Goal: Task Accomplishment & Management: Manage account settings

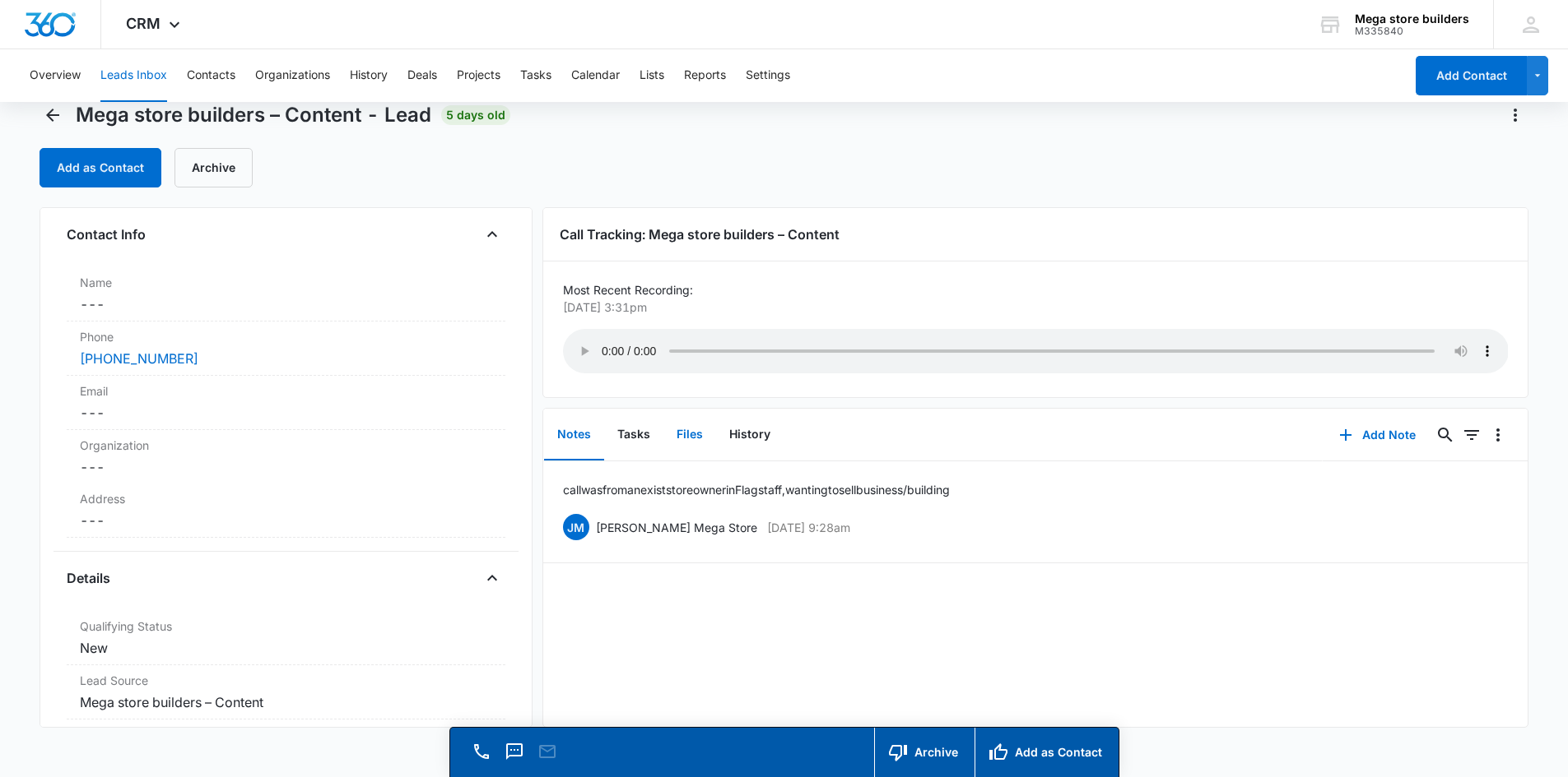
scroll to position [47, 0]
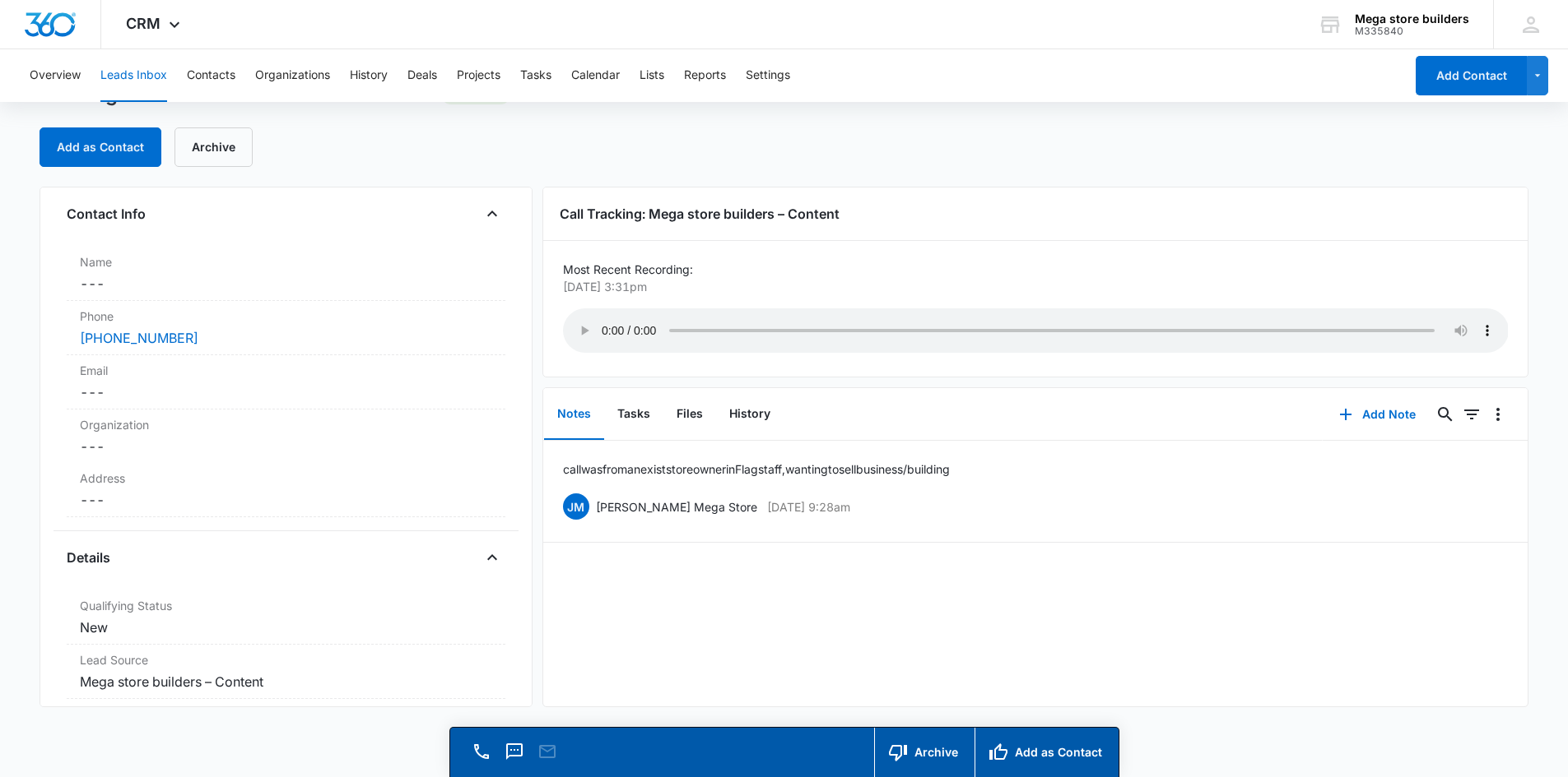
click at [120, 80] on button "Leads Inbox" at bounding box center [134, 75] width 67 height 52
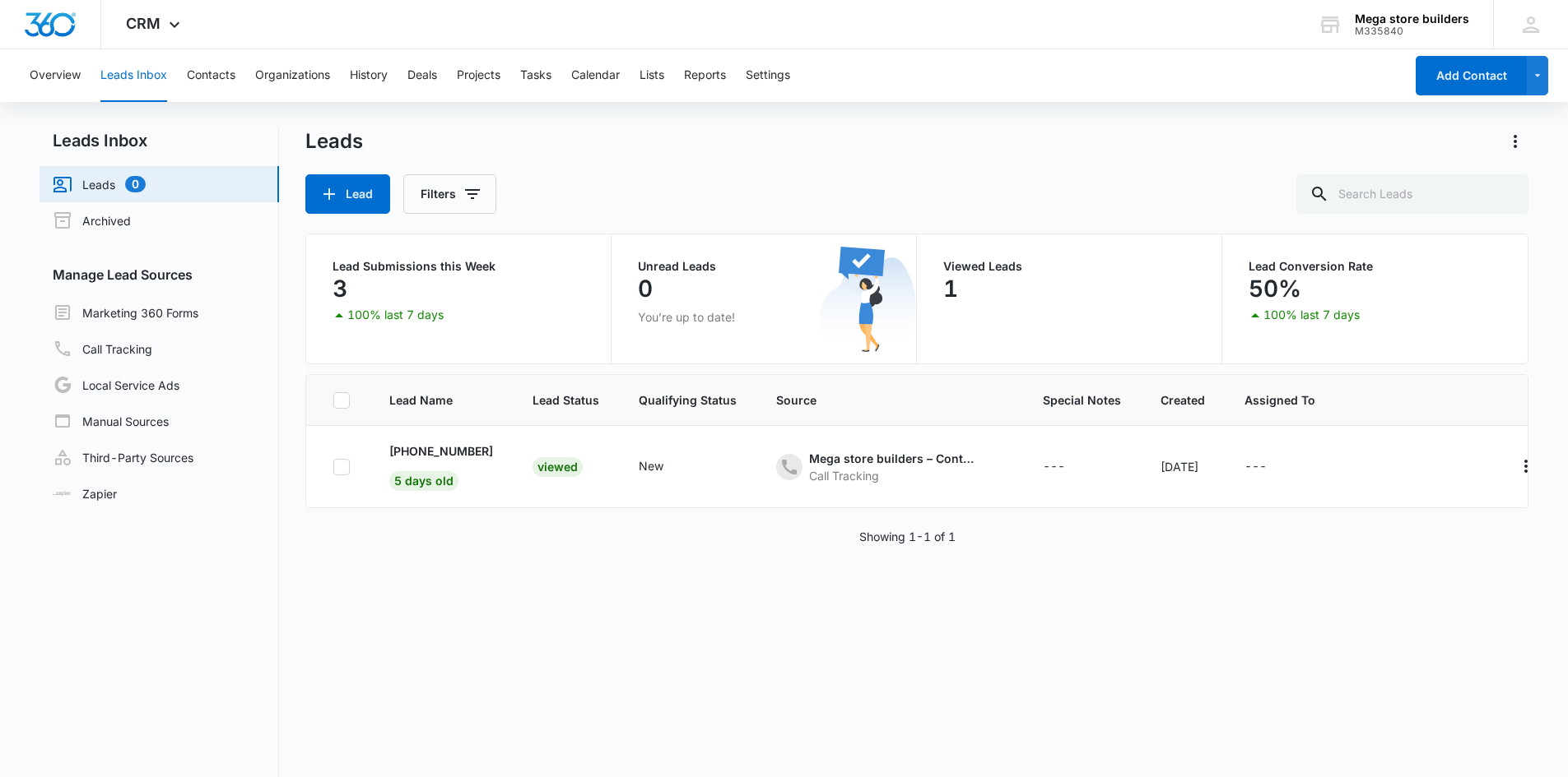
click at [145, 180] on link "Leads 0" at bounding box center [99, 184] width 93 height 20
click at [365, 187] on button "Lead" at bounding box center [348, 193] width 85 height 39
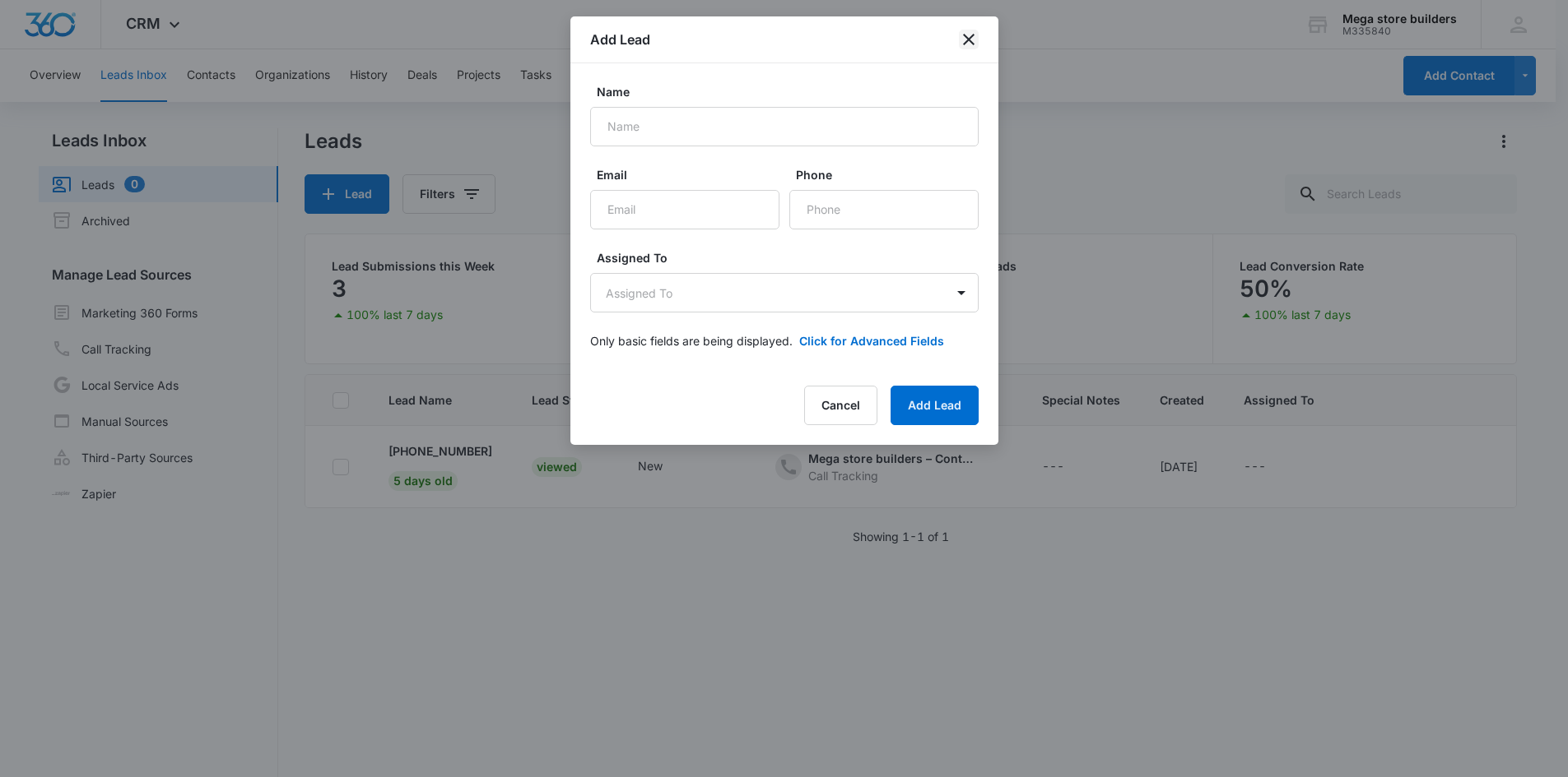
click at [972, 37] on icon "close" at bounding box center [968, 39] width 20 height 20
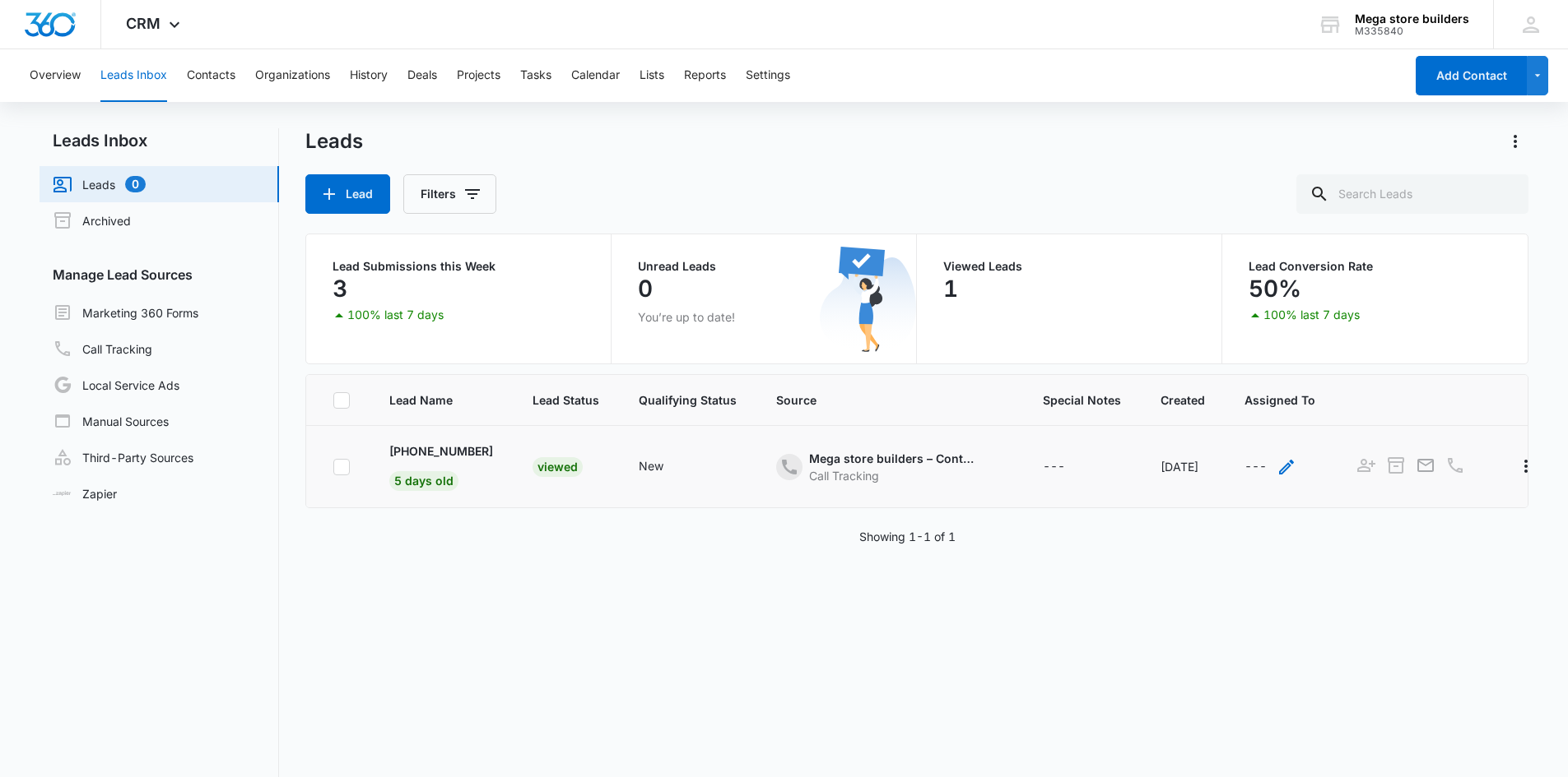
click at [1297, 470] on div "---" at bounding box center [1270, 467] width 52 height 20
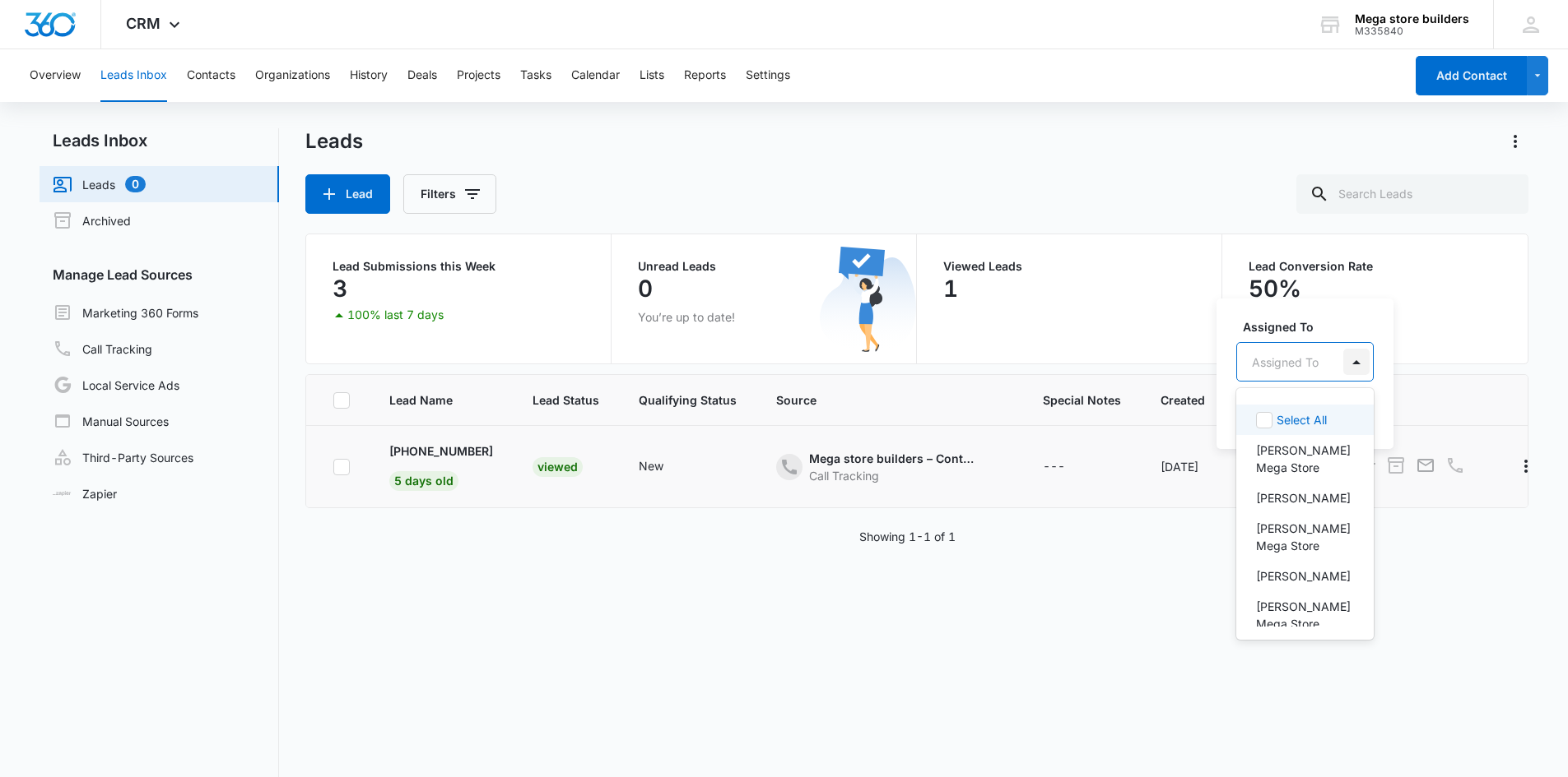
click at [1363, 362] on div at bounding box center [1356, 362] width 26 height 26
click at [1314, 520] on p "[PERSON_NAME] Mega Store" at bounding box center [1304, 536] width 95 height 34
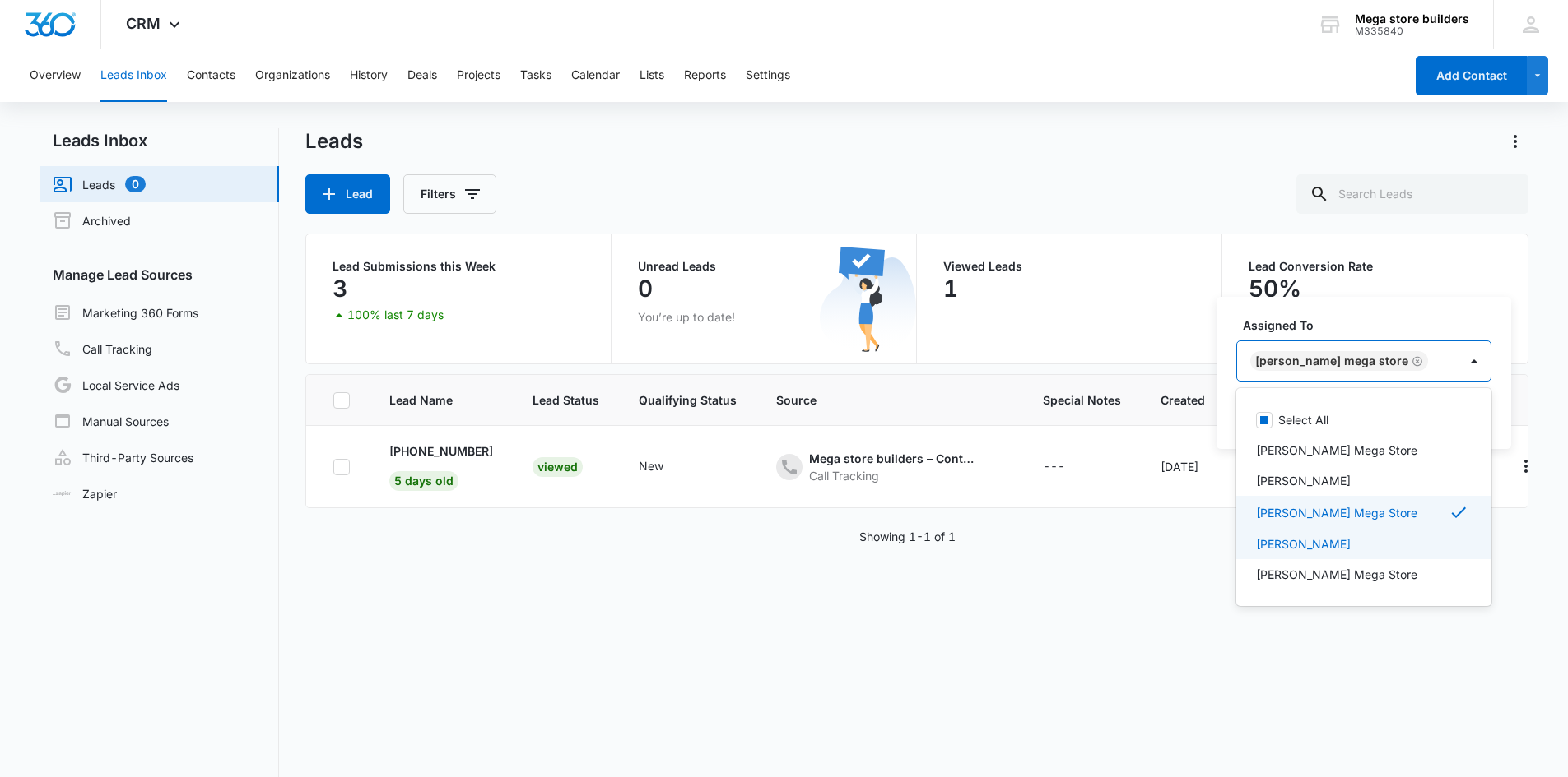
click at [1088, 660] on div "Lead Name Lead Status Qualifying Status Source Special Notes Created Assigned T…" at bounding box center [918, 635] width 1224 height 522
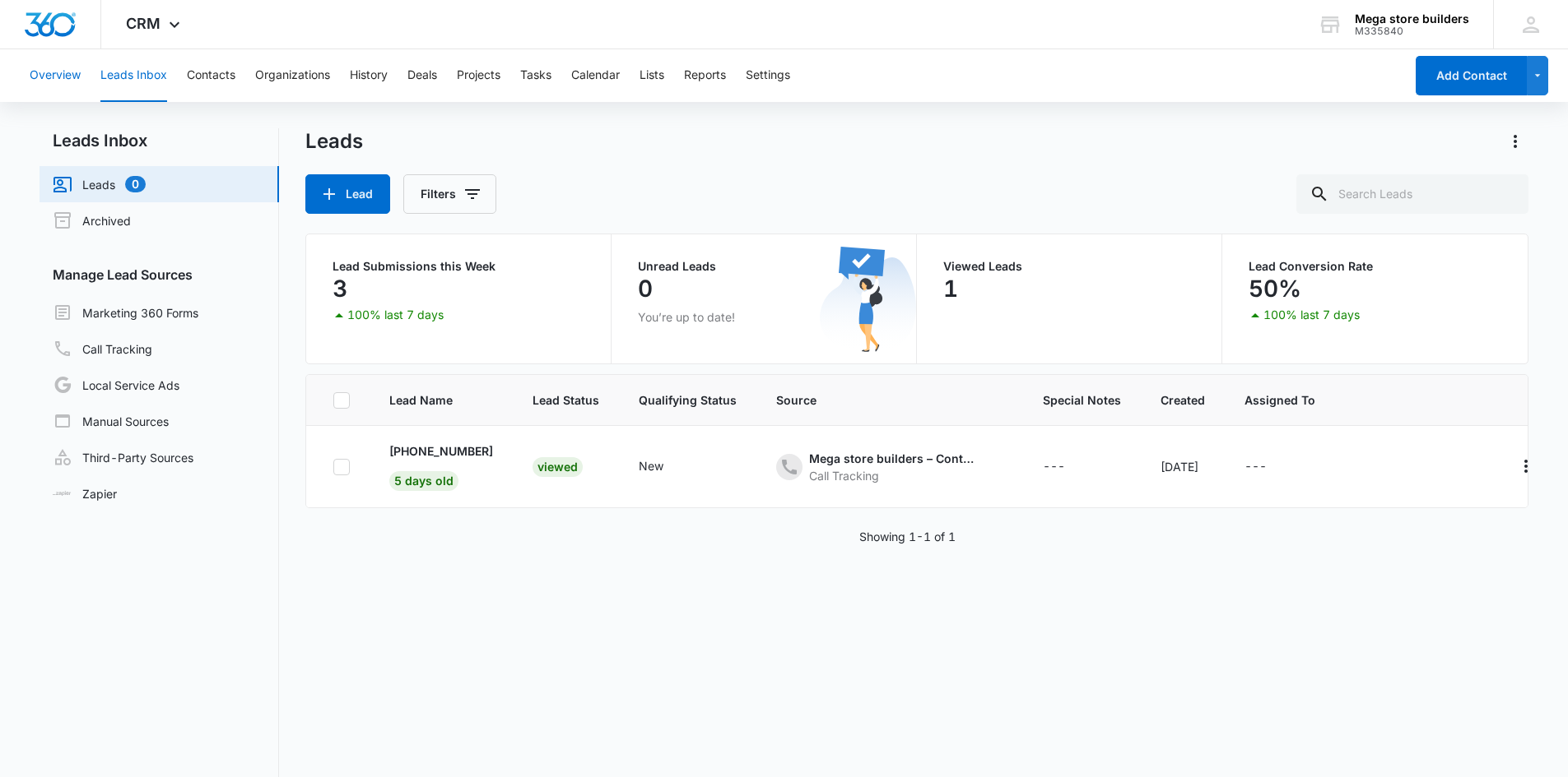
click at [70, 75] on button "Overview" at bounding box center [55, 75] width 51 height 52
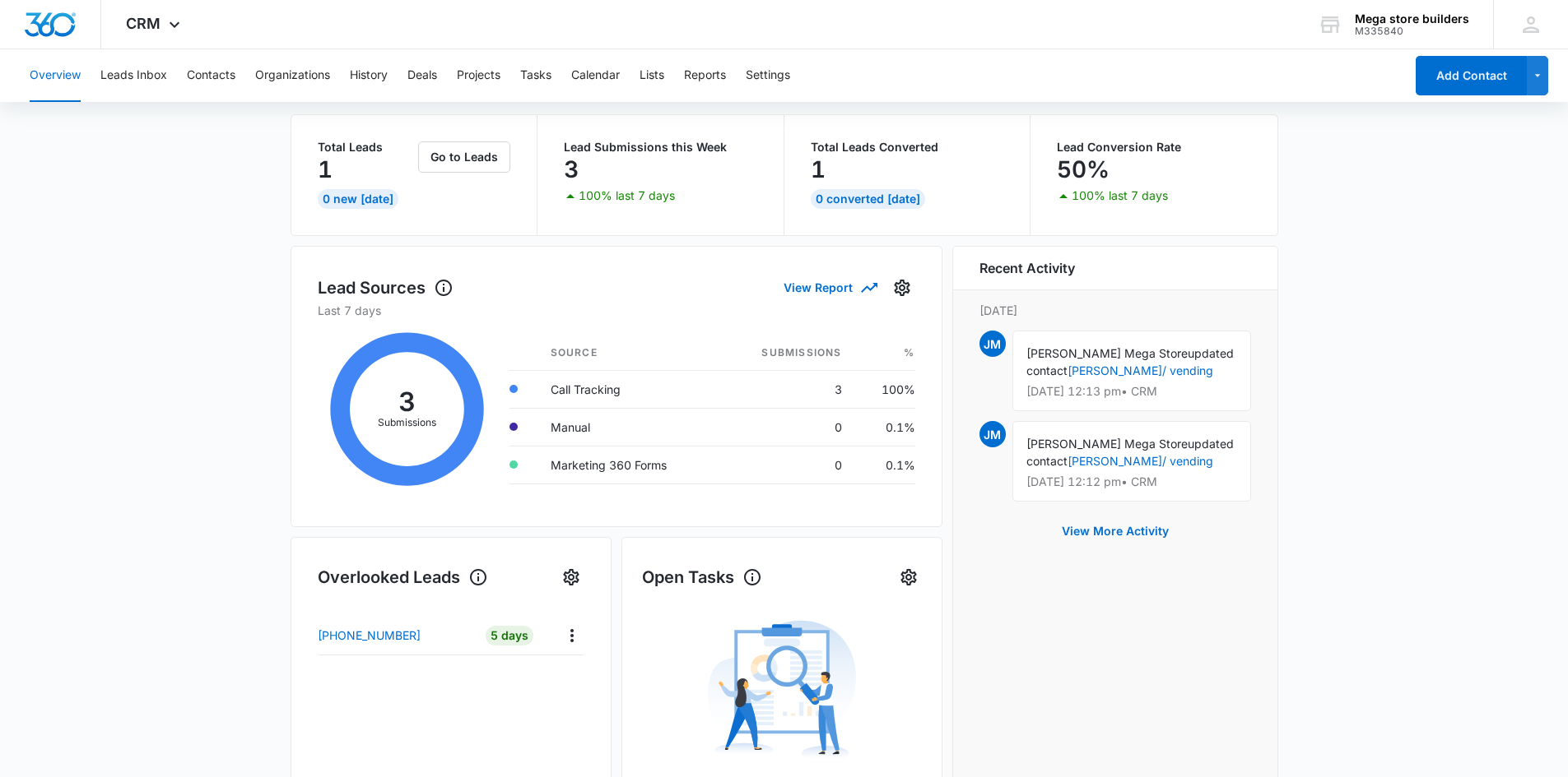
scroll to position [66, 0]
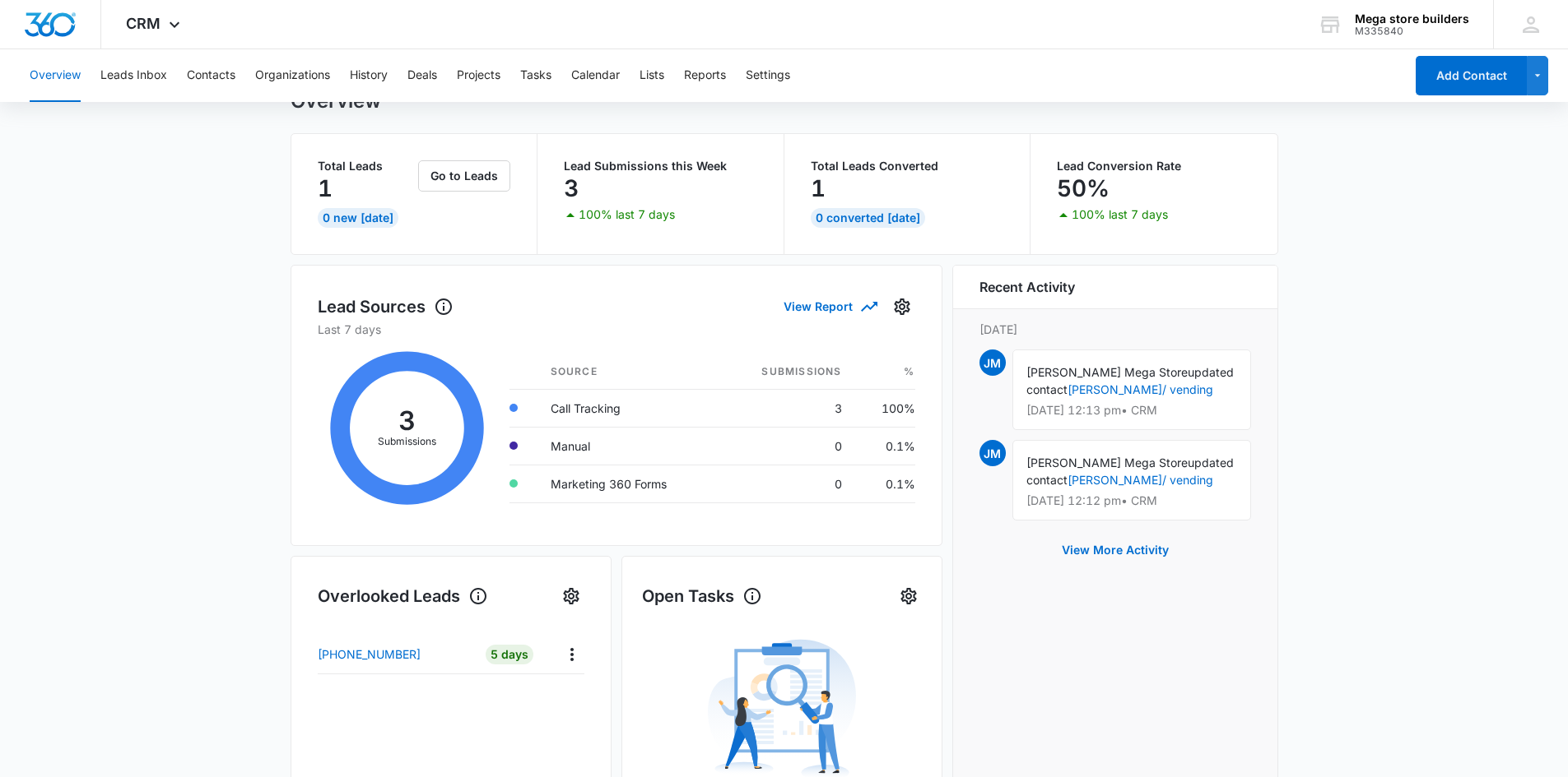
click at [1080, 380] on div "John Mega Store updated contact bruce edible/ vending Sep 16 at 12:13 pm • CRM" at bounding box center [1131, 390] width 239 height 80
click at [990, 371] on span "JM" at bounding box center [993, 363] width 26 height 26
click at [1068, 383] on link "[PERSON_NAME]/ vending" at bounding box center [1140, 389] width 145 height 14
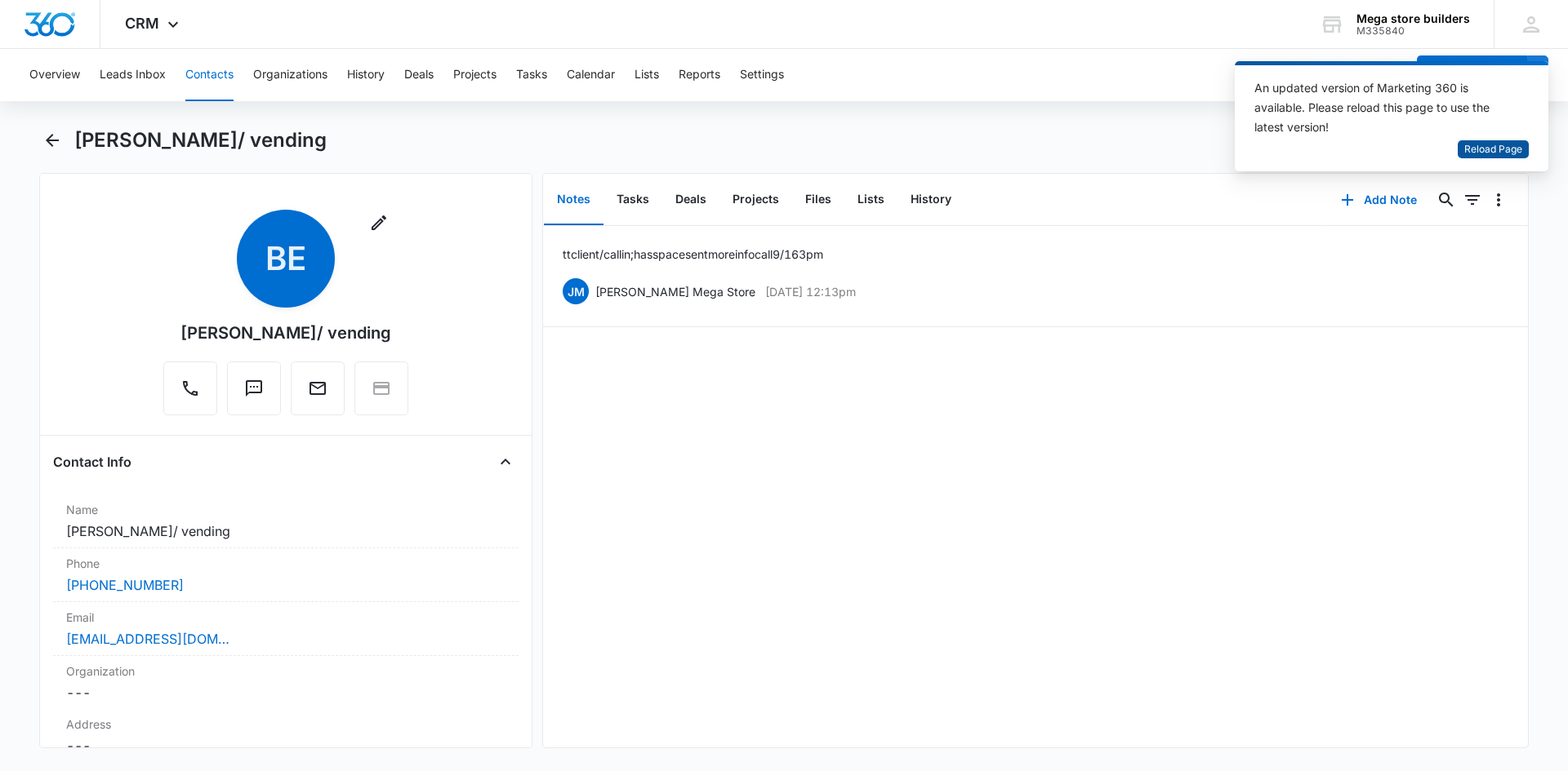
click at [1506, 148] on span "Reload Page" at bounding box center [1493, 150] width 58 height 16
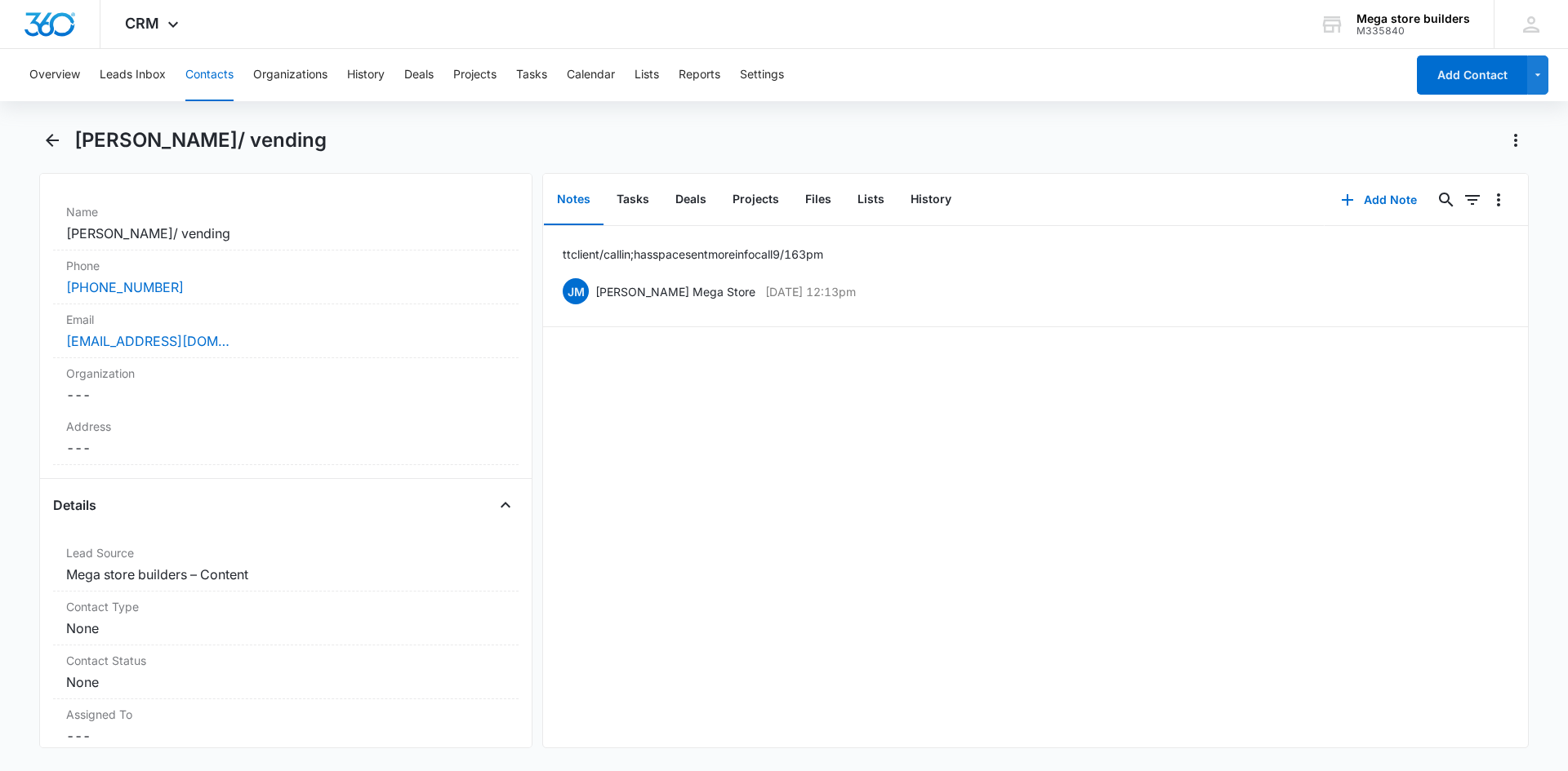
scroll to position [153, 0]
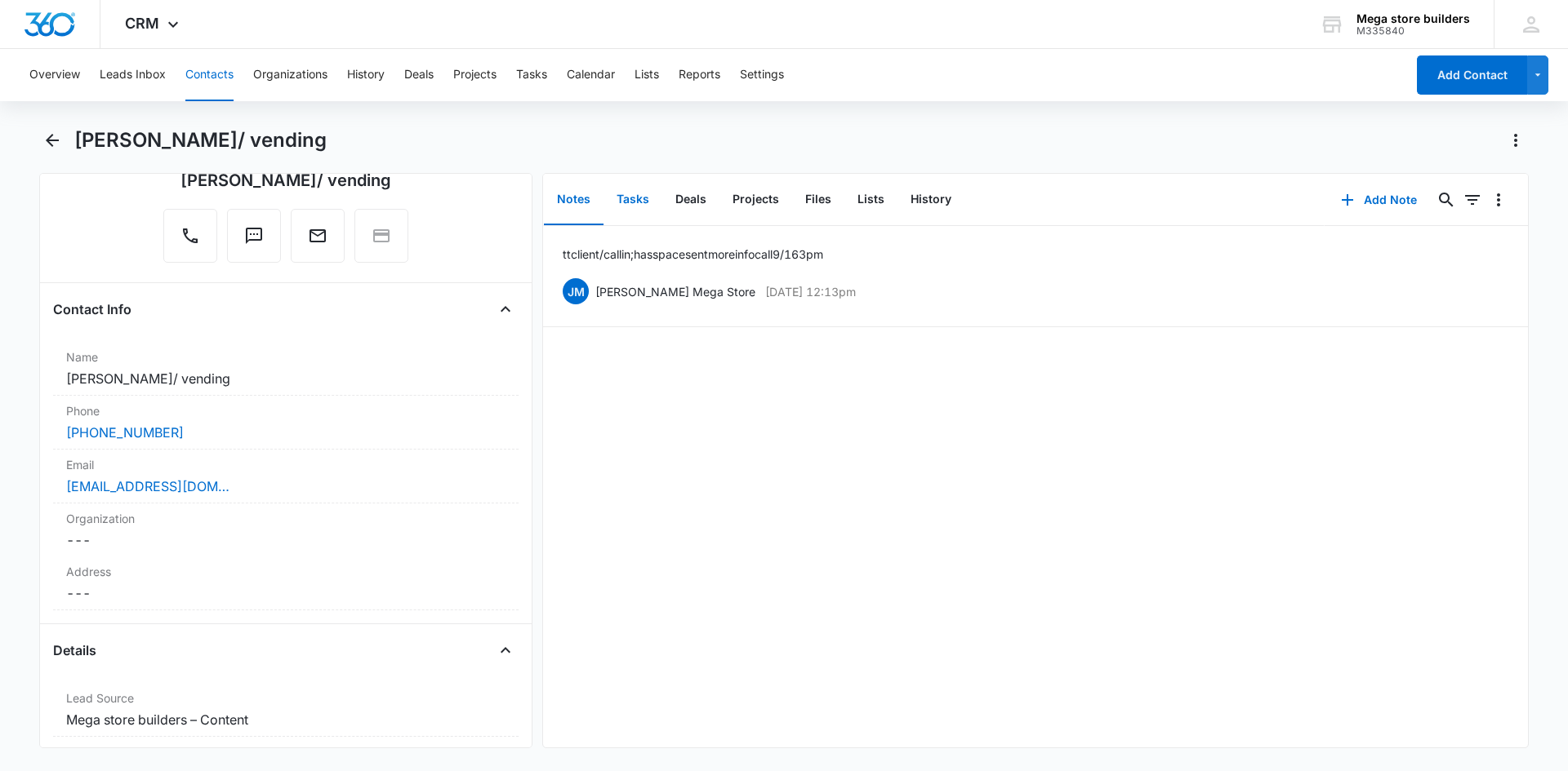
click at [641, 201] on button "Tasks" at bounding box center [633, 200] width 59 height 50
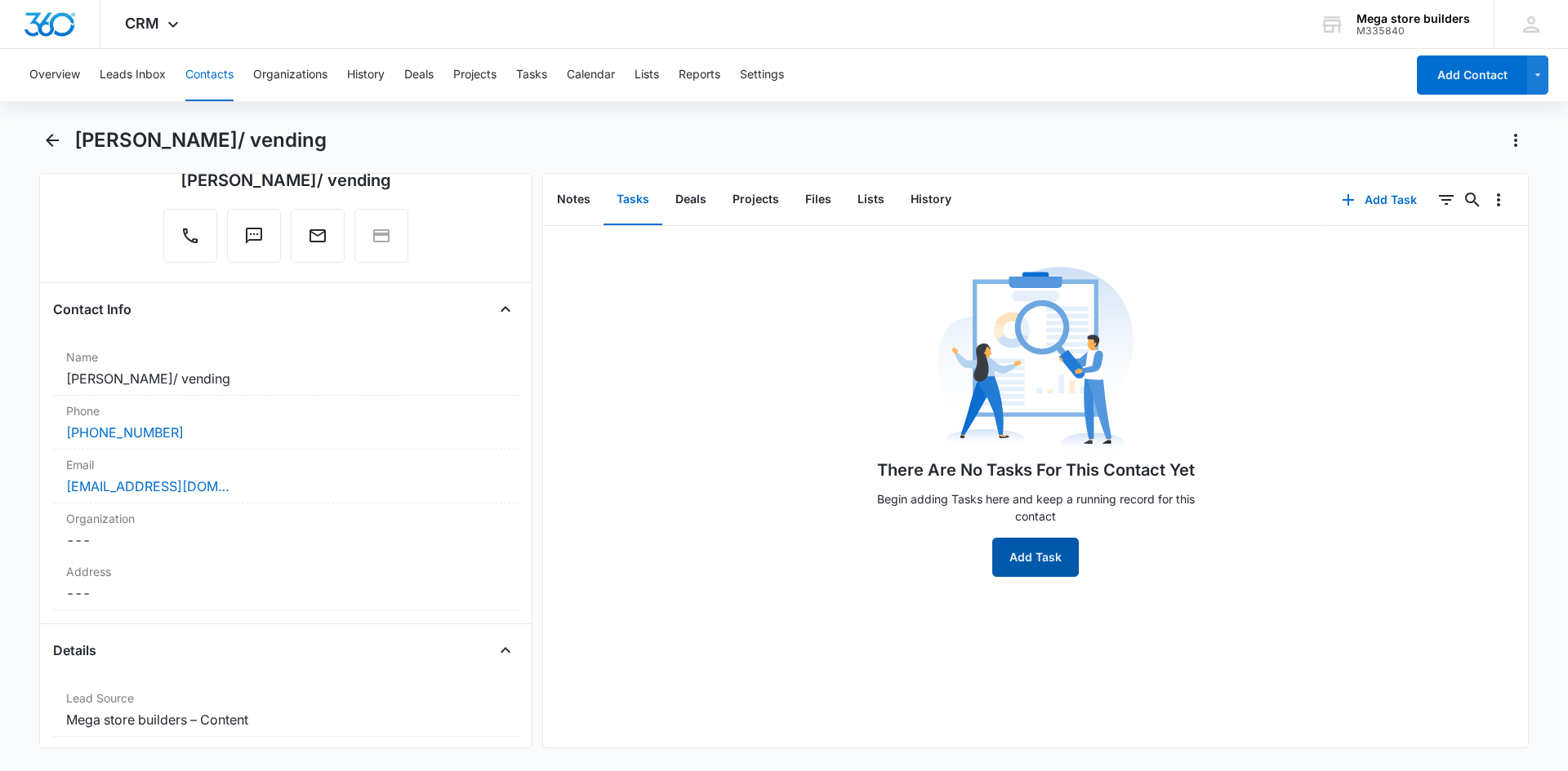
click at [1045, 556] on button "Add Task" at bounding box center [1035, 557] width 87 height 39
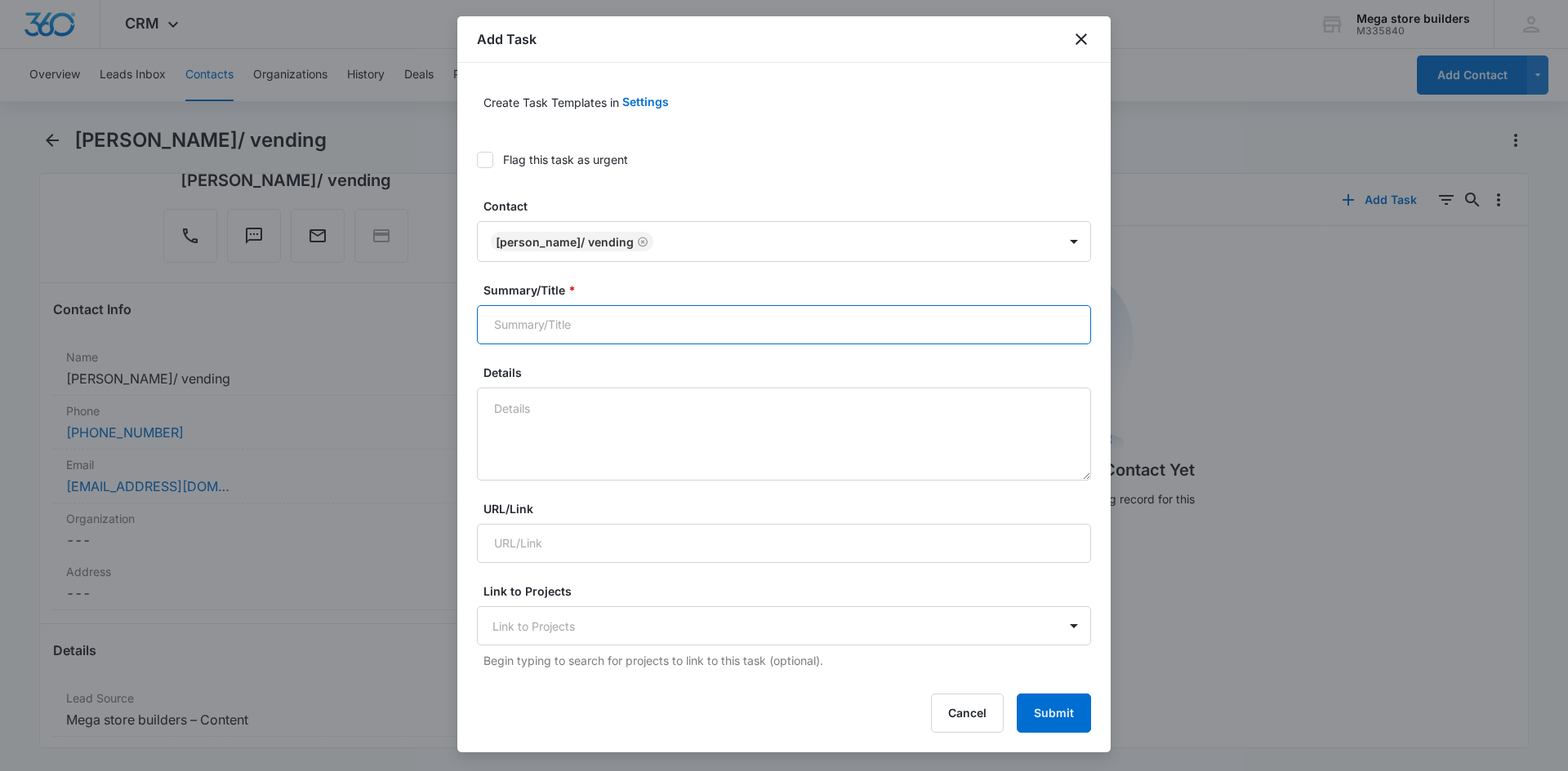
click at [627, 322] on input "Summary/Title *" at bounding box center [784, 325] width 614 height 39
type input "future call"
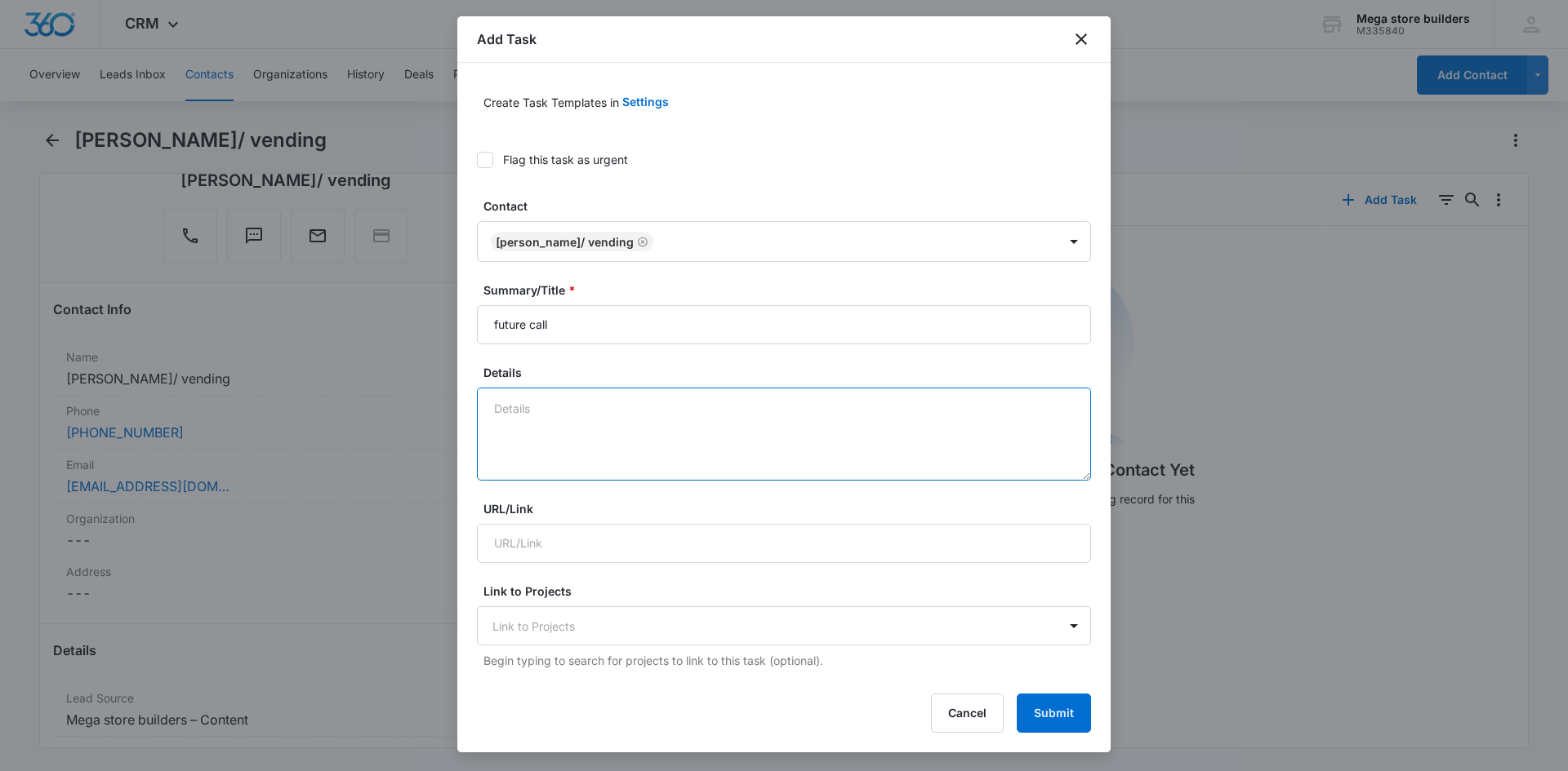
click at [542, 427] on textarea "Details" at bounding box center [784, 434] width 614 height 93
type textarea "discuss location"
click at [661, 633] on div at bounding box center [774, 627] width 564 height 21
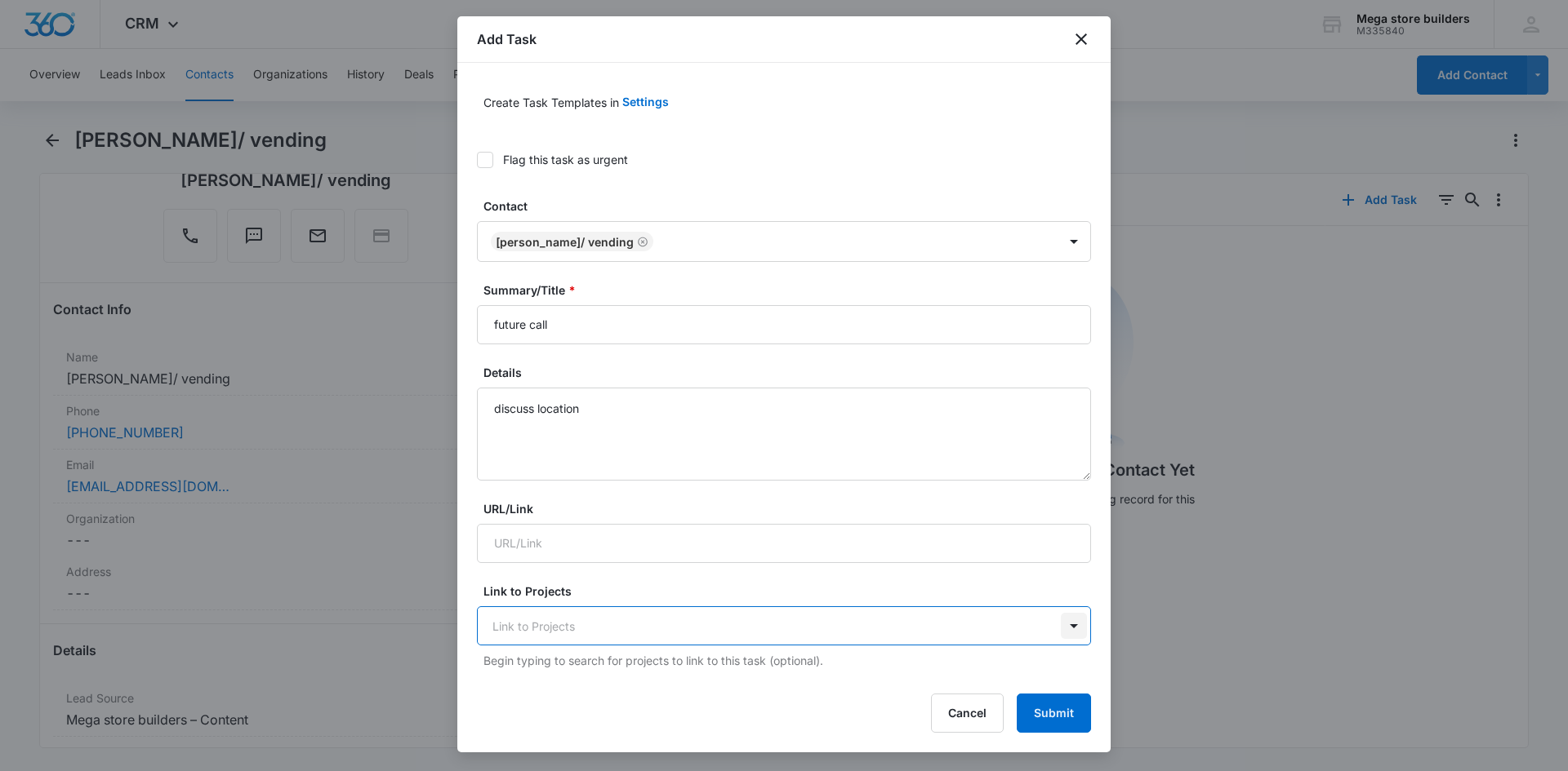
click at [1061, 627] on div at bounding box center [1074, 626] width 26 height 26
click at [808, 697] on div "Cancel Submit" at bounding box center [784, 713] width 614 height 39
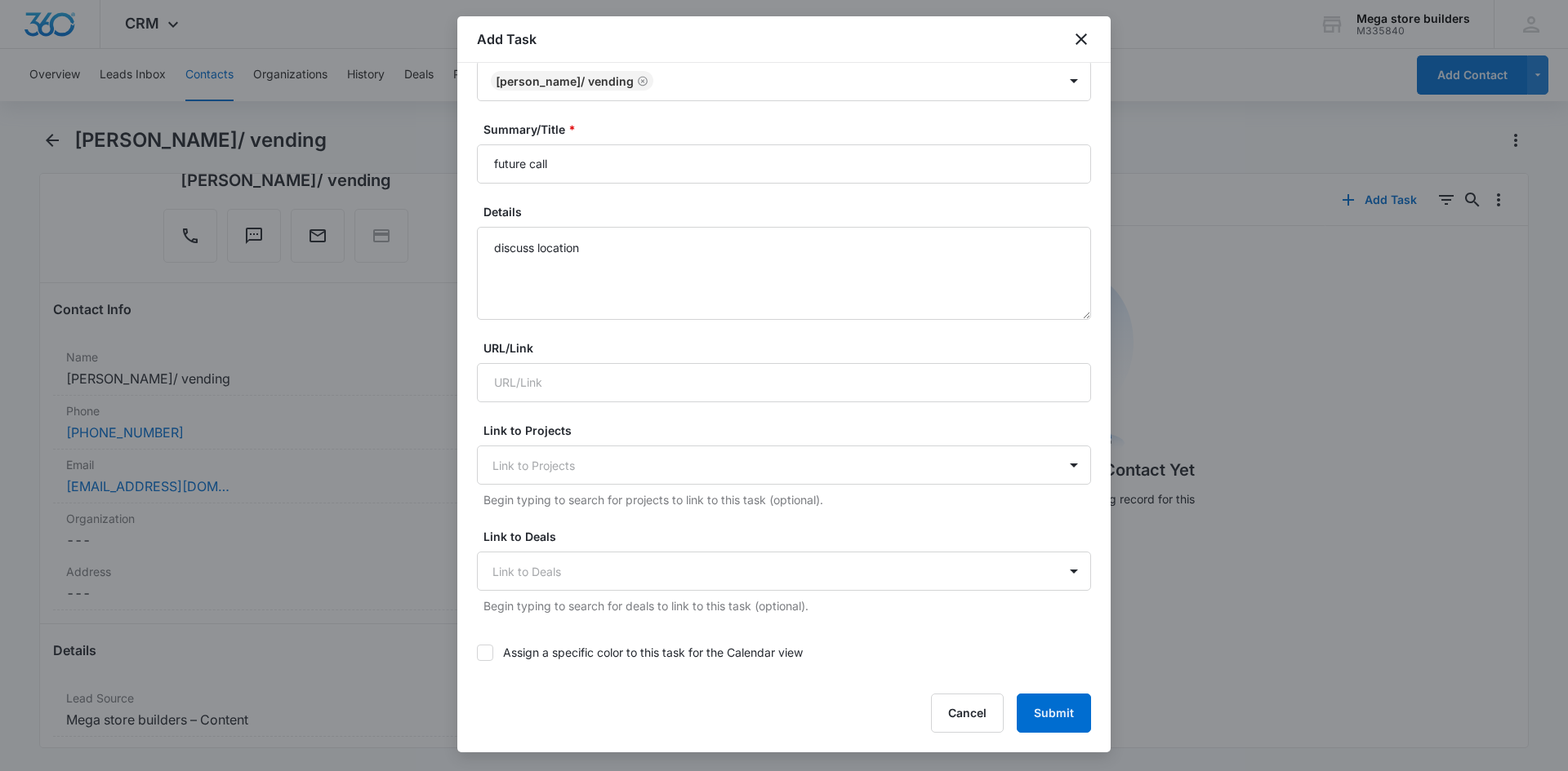
scroll to position [163, 0]
click at [1061, 715] on button "Submit" at bounding box center [1055, 713] width 75 height 39
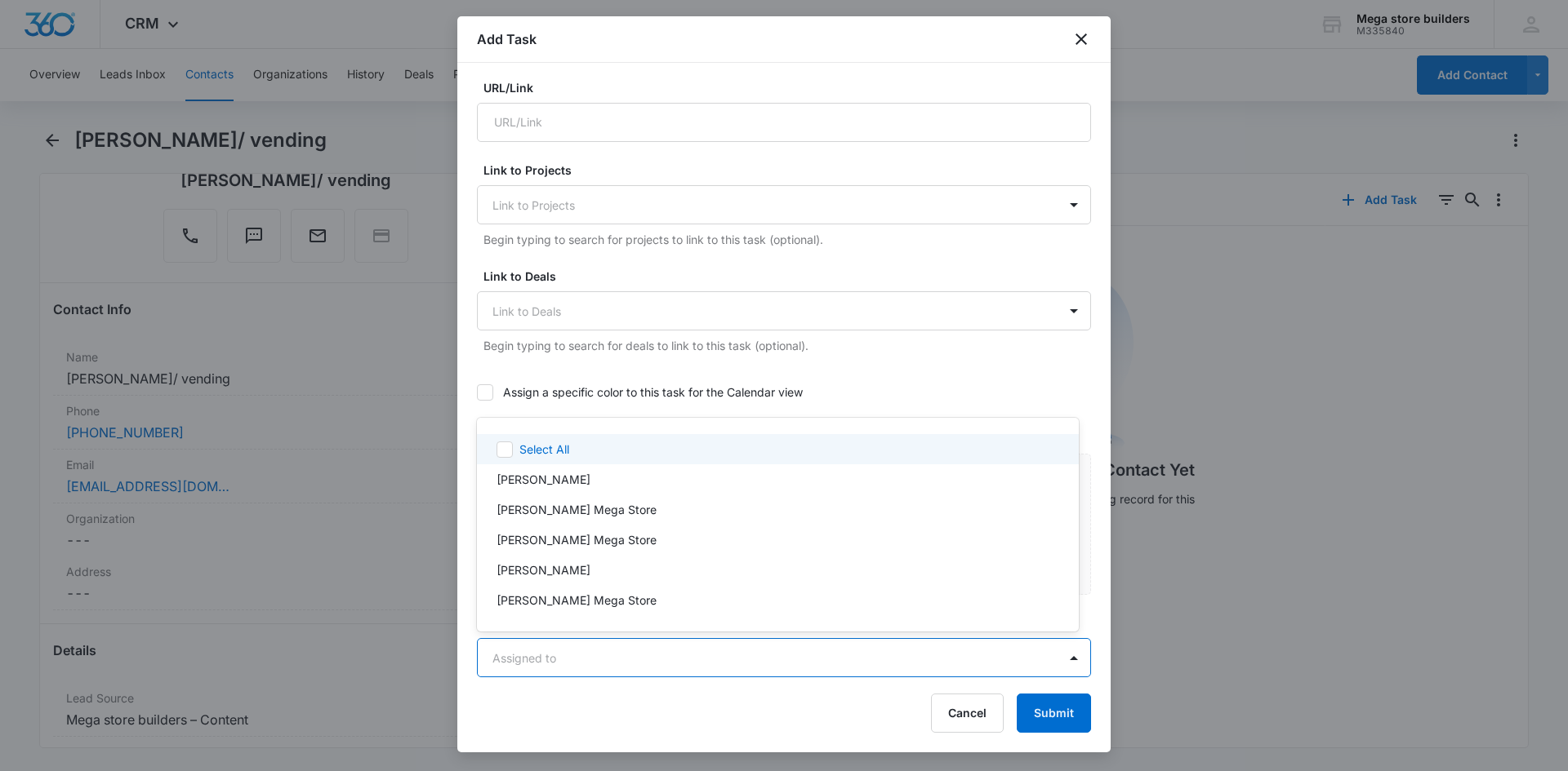
click at [656, 662] on body "CRM Apps Reputation Forms CRM Email Social Content Ads Intelligence Files Brand…" at bounding box center [784, 386] width 1568 height 771
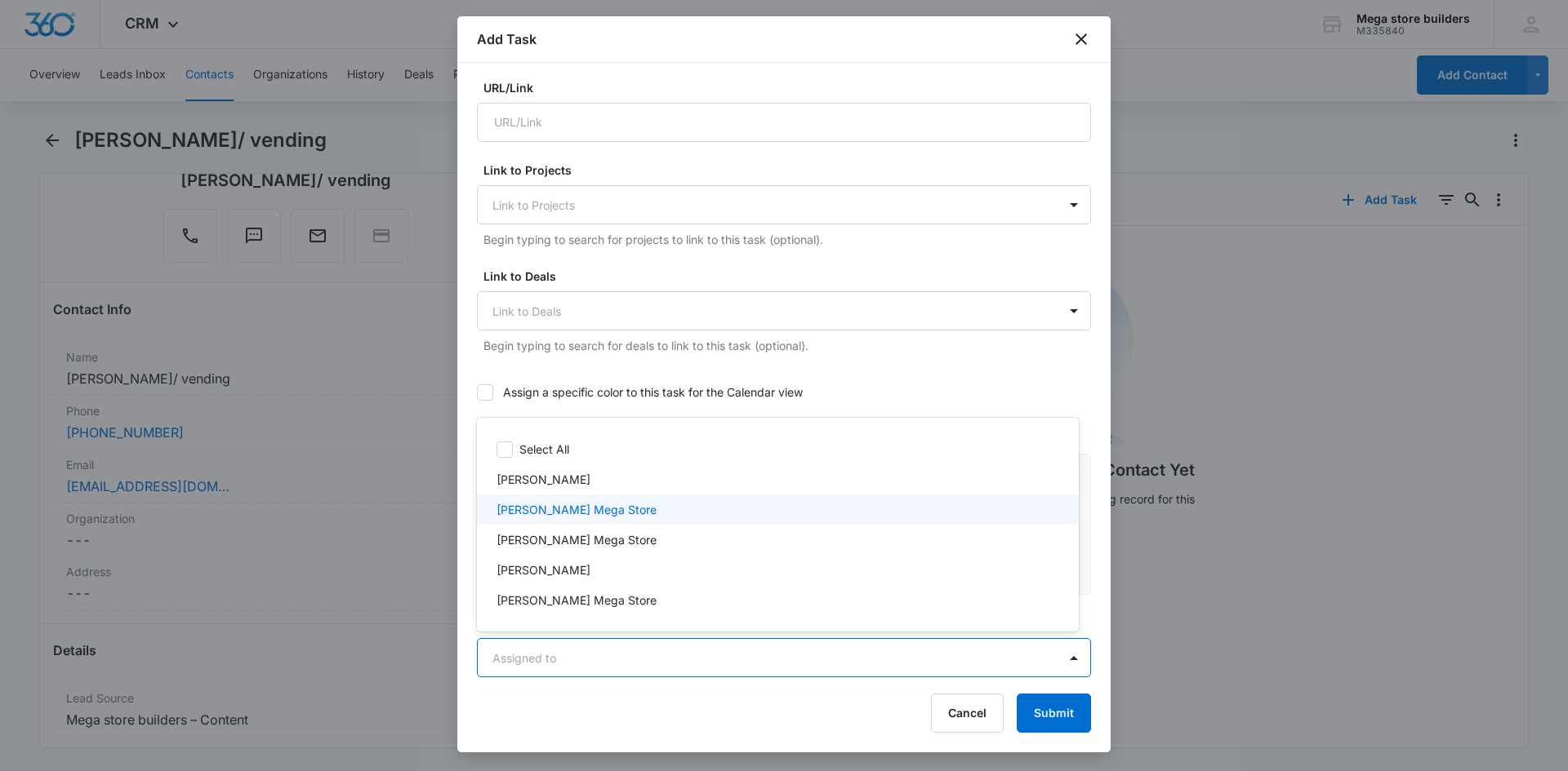
click at [555, 509] on p "[PERSON_NAME] Mega Store" at bounding box center [577, 510] width 160 height 17
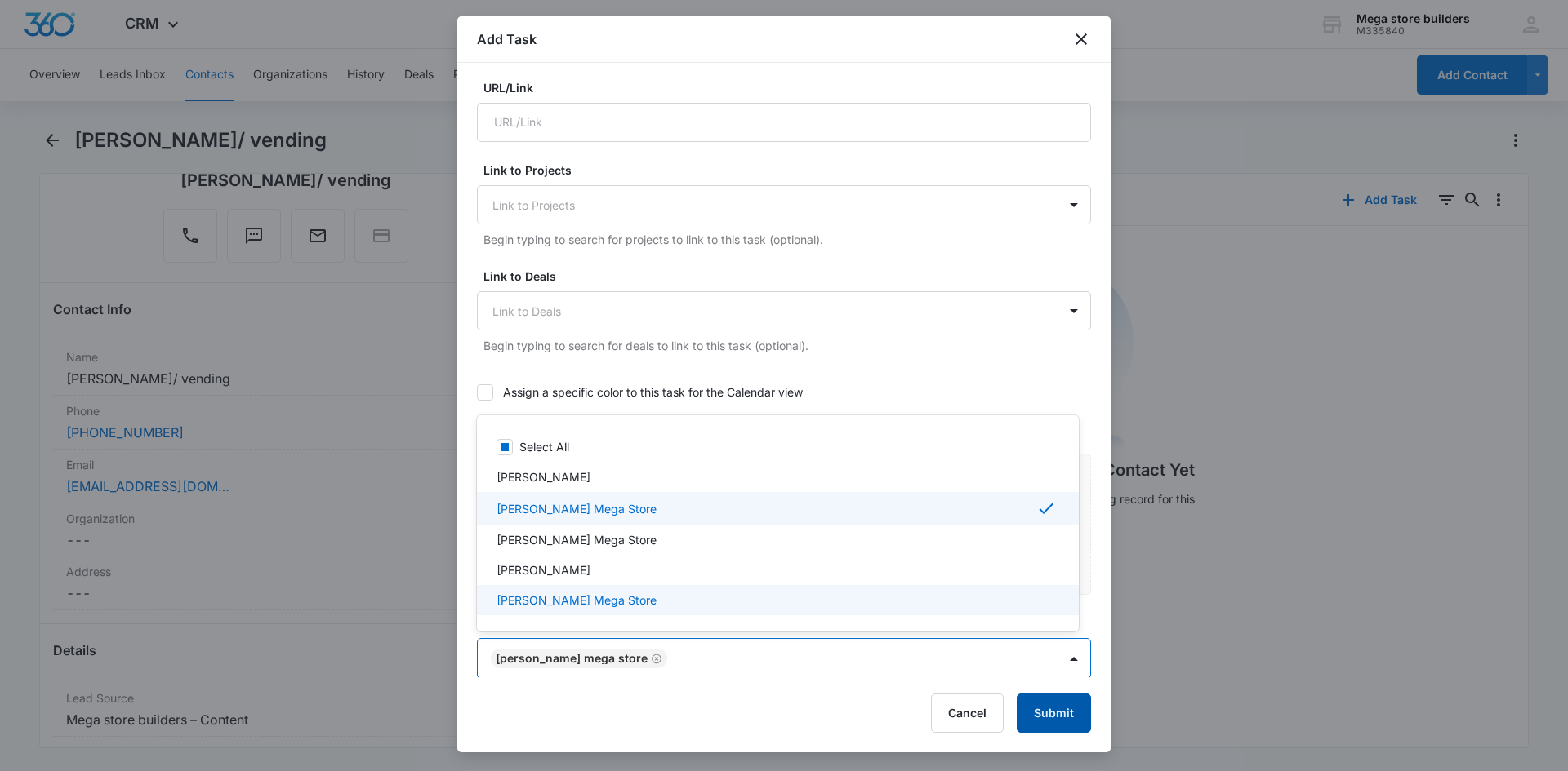
drag, startPoint x: 1058, startPoint y: 720, endPoint x: 1029, endPoint y: 715, distance: 29.4
click at [1057, 721] on div at bounding box center [784, 386] width 1568 height 771
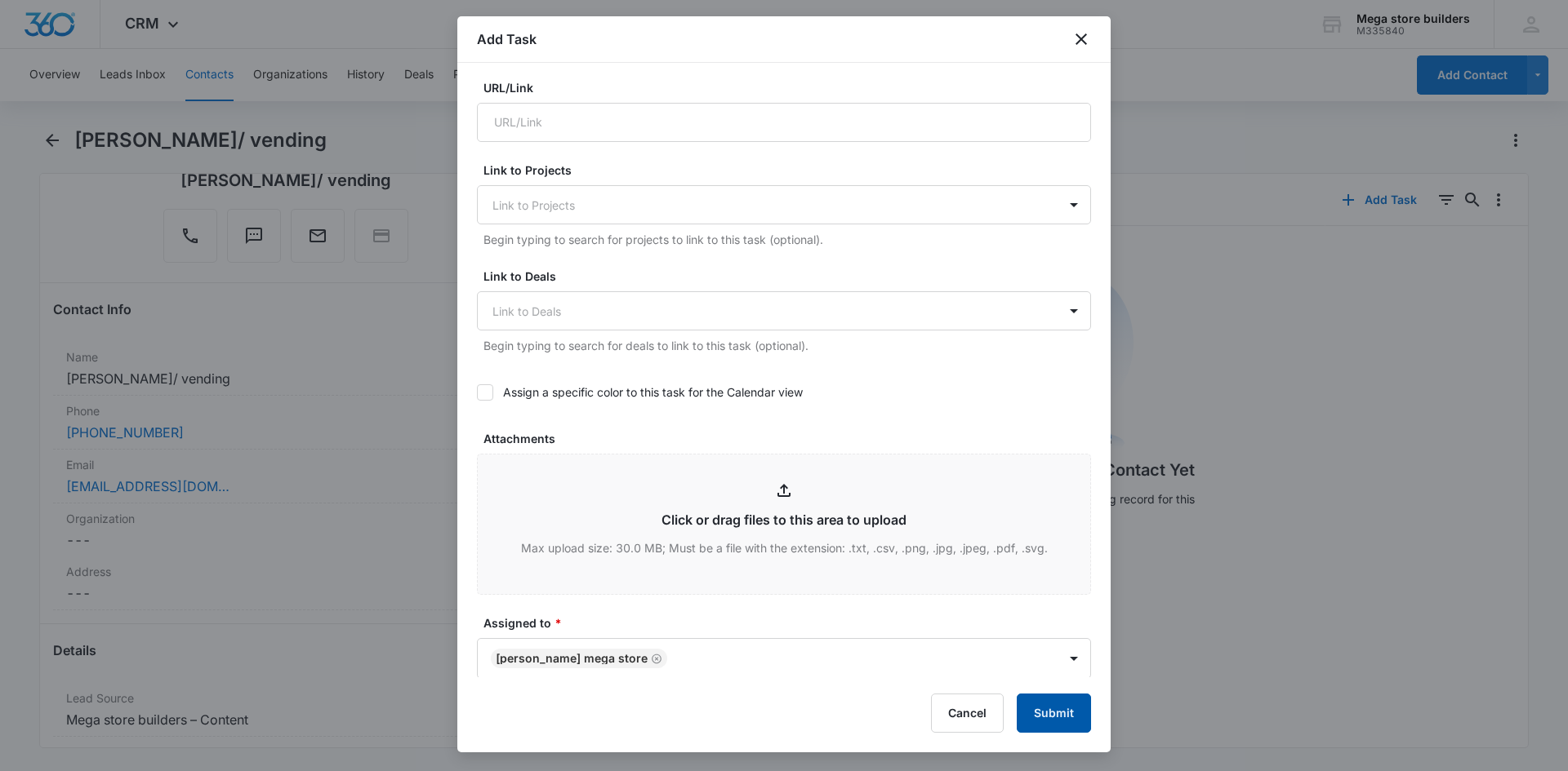
click at [1054, 714] on button "Submit" at bounding box center [1055, 713] width 75 height 39
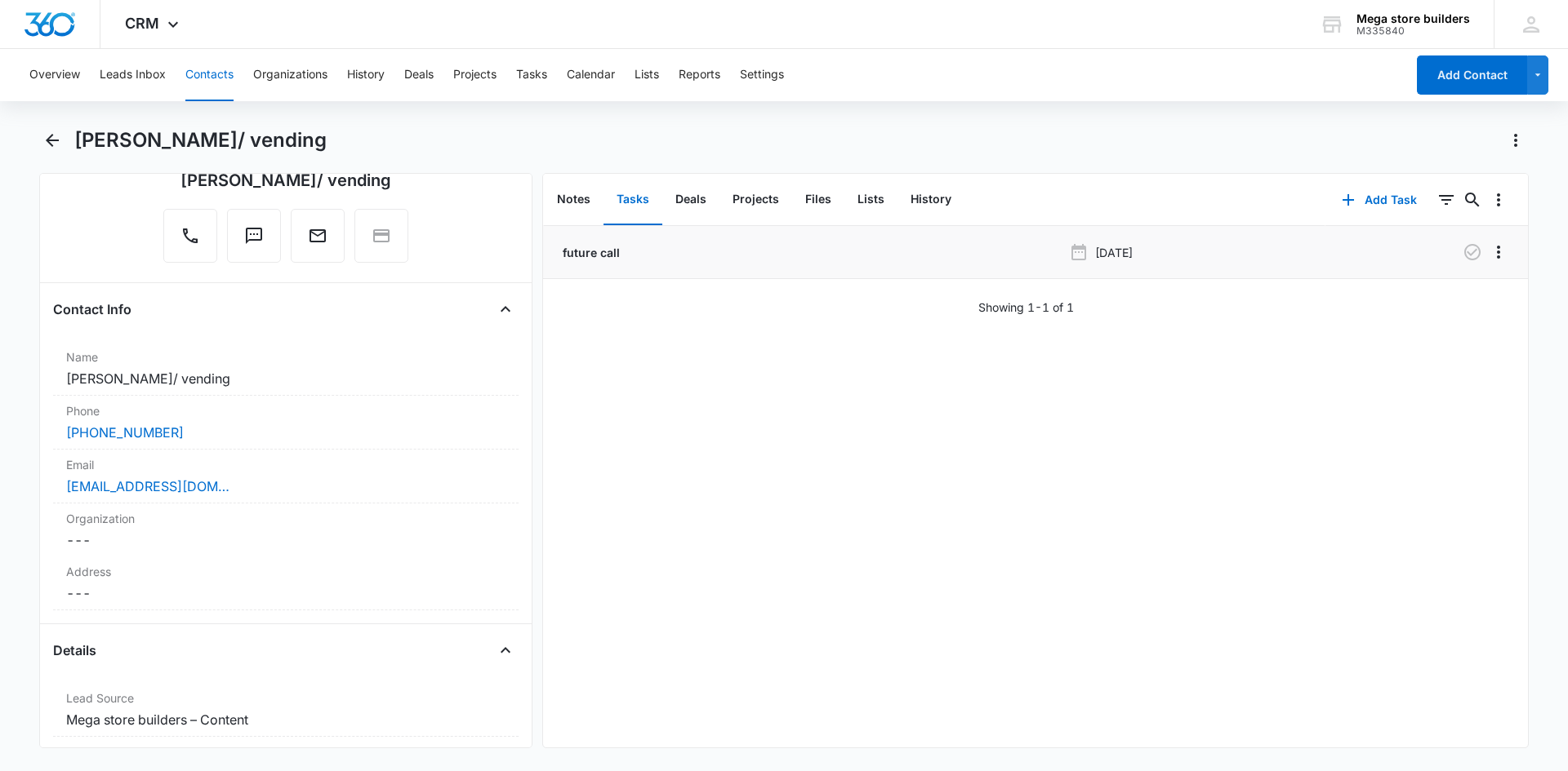
click at [590, 251] on p "future call" at bounding box center [590, 253] width 61 height 17
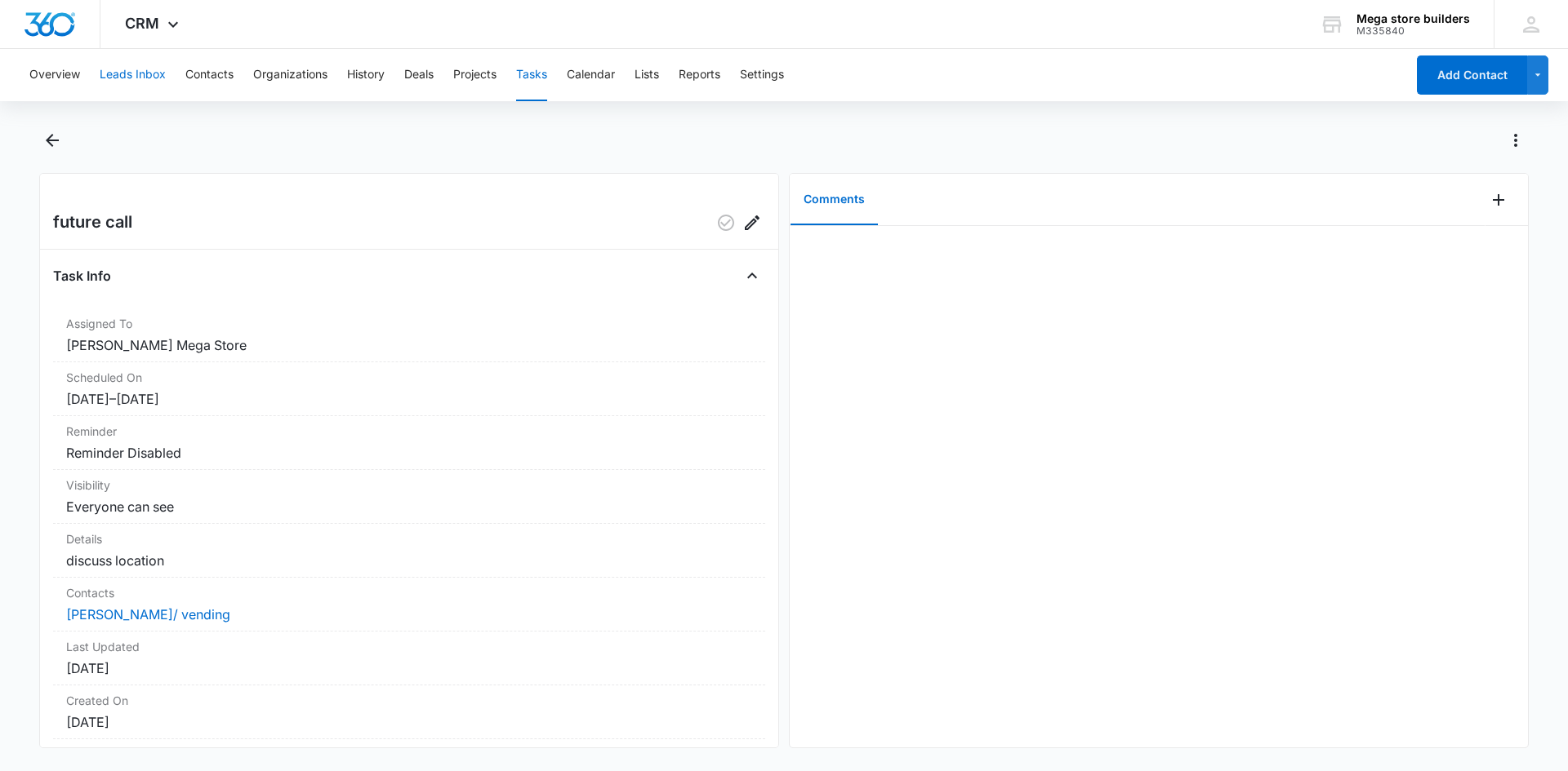
click at [136, 71] on button "Leads Inbox" at bounding box center [133, 75] width 66 height 52
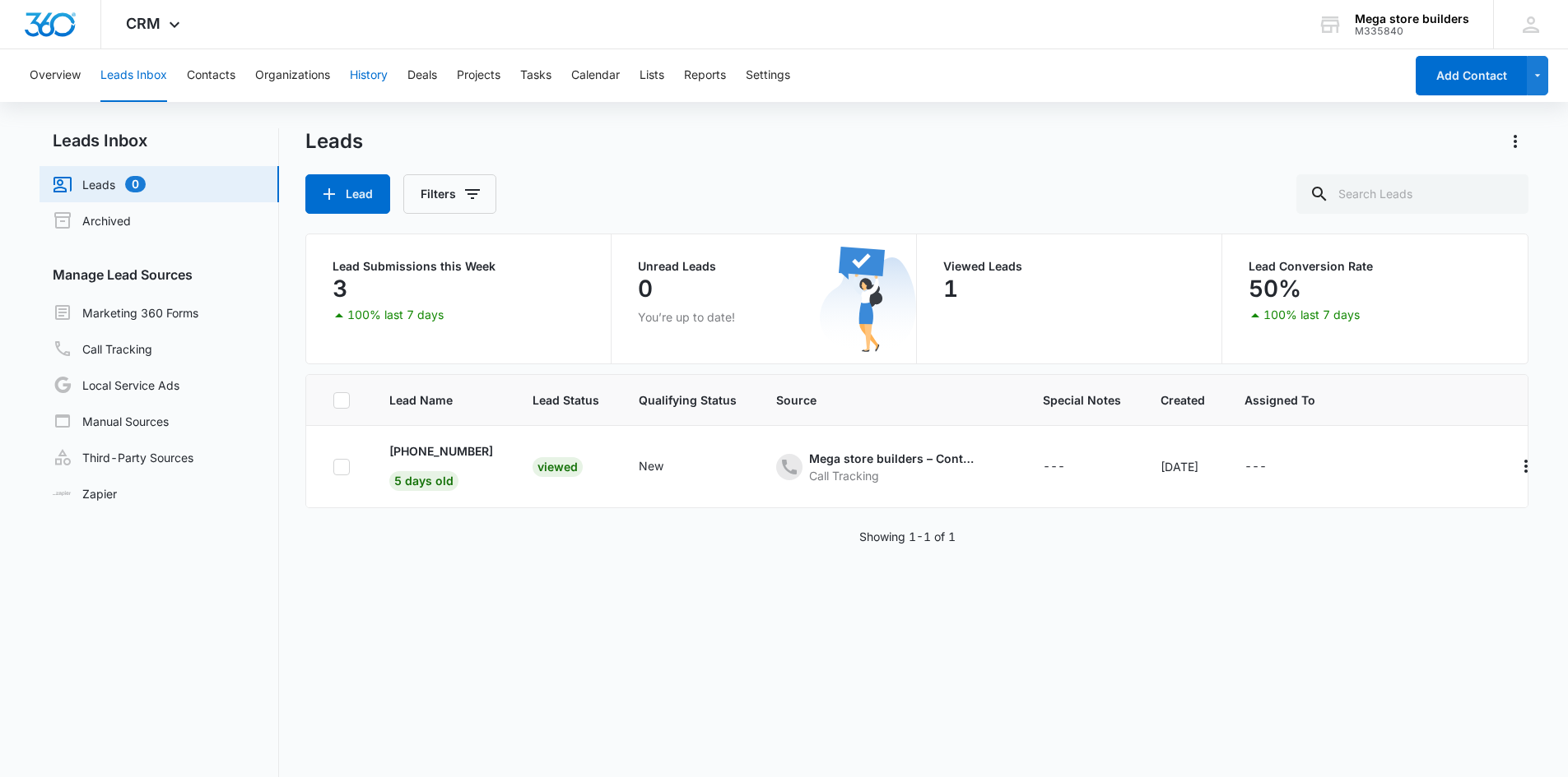
click at [370, 77] on button "History" at bounding box center [369, 75] width 38 height 52
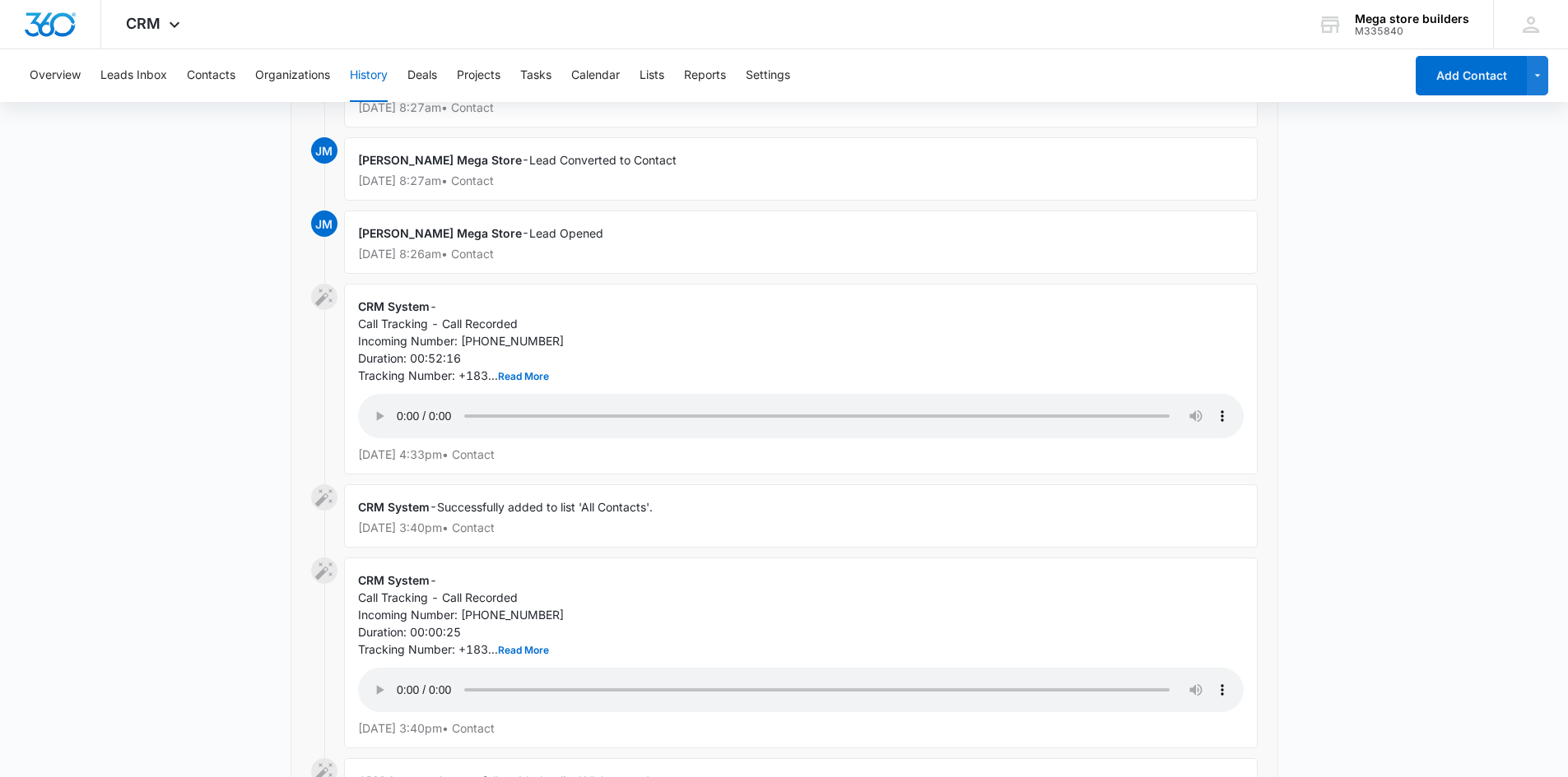
scroll to position [696, 0]
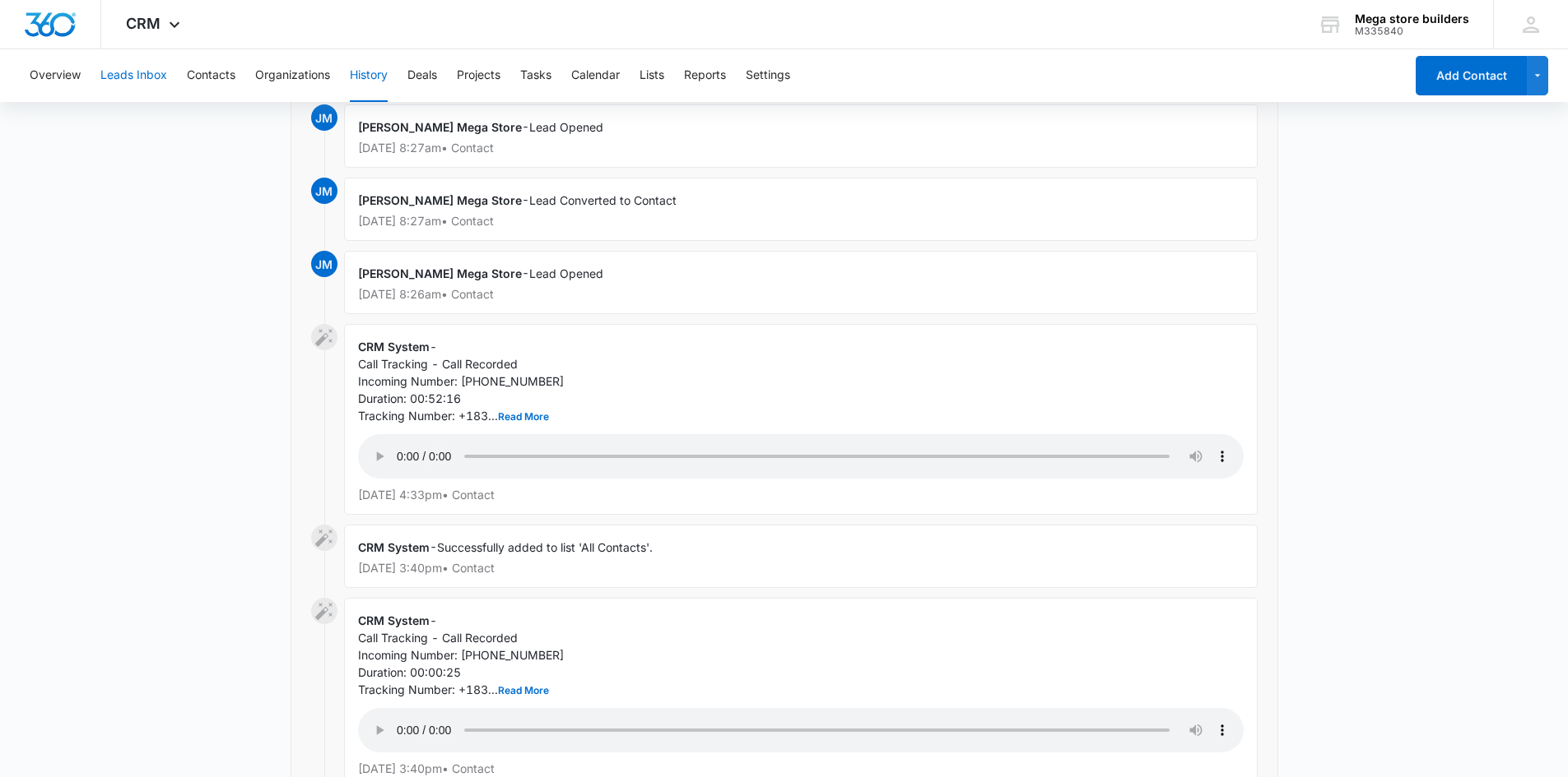
click at [115, 71] on button "Leads Inbox" at bounding box center [134, 75] width 67 height 52
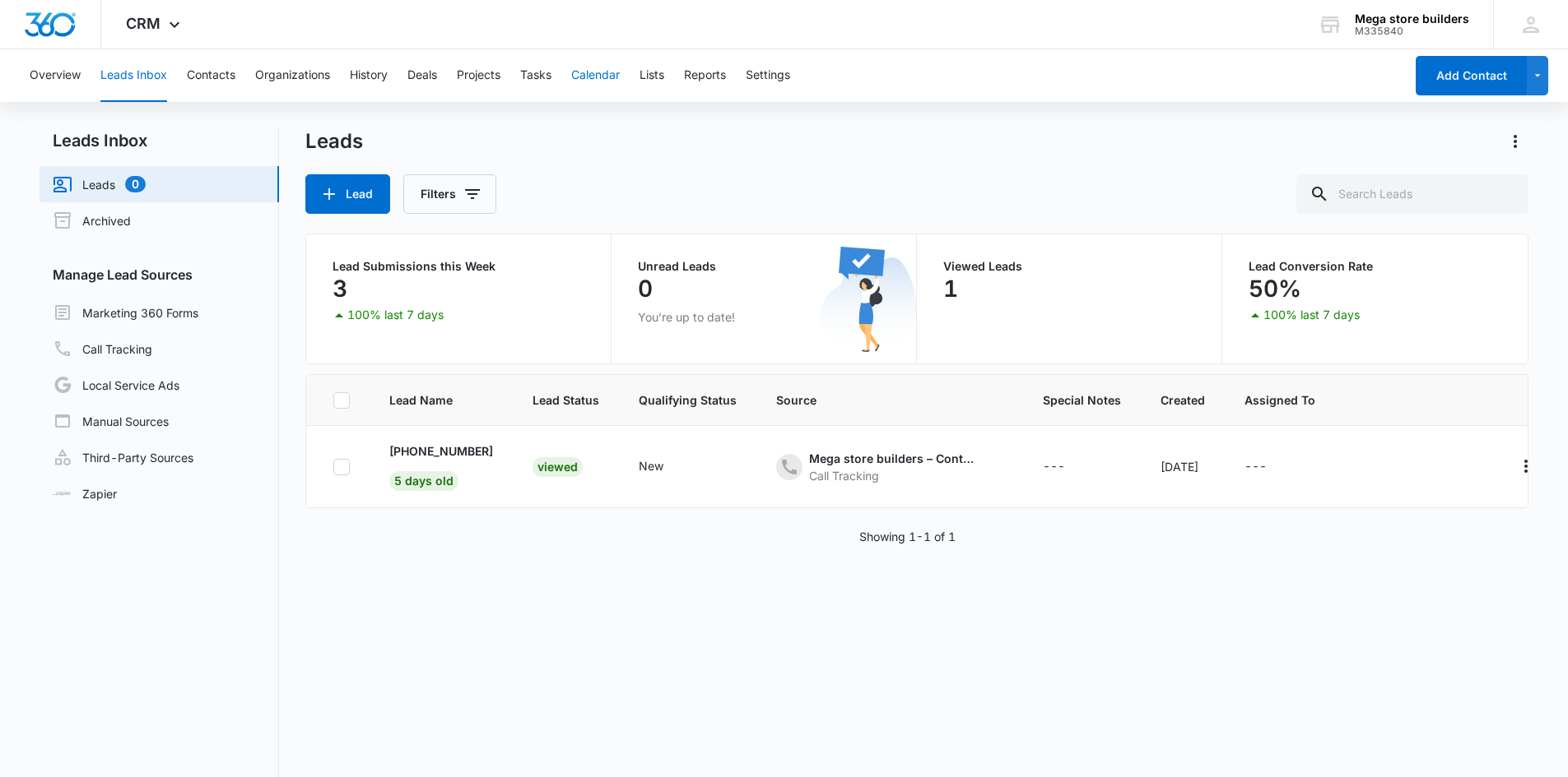
click at [588, 75] on button "Calendar" at bounding box center [595, 75] width 48 height 52
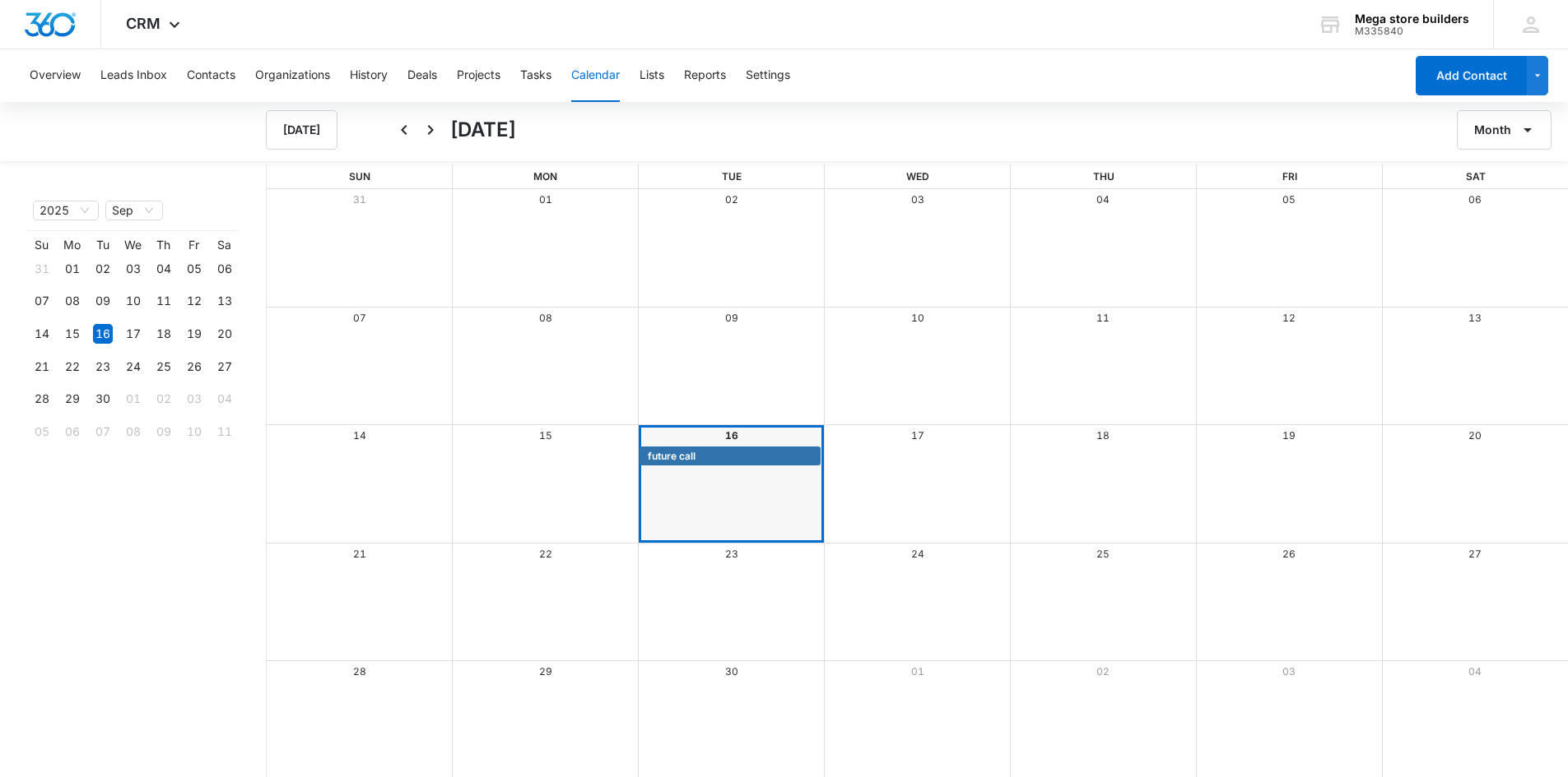
click at [731, 642] on div "Month View" at bounding box center [731, 602] width 186 height 117
click at [138, 73] on button "Leads Inbox" at bounding box center [134, 75] width 67 height 52
